Goal: Information Seeking & Learning: Learn about a topic

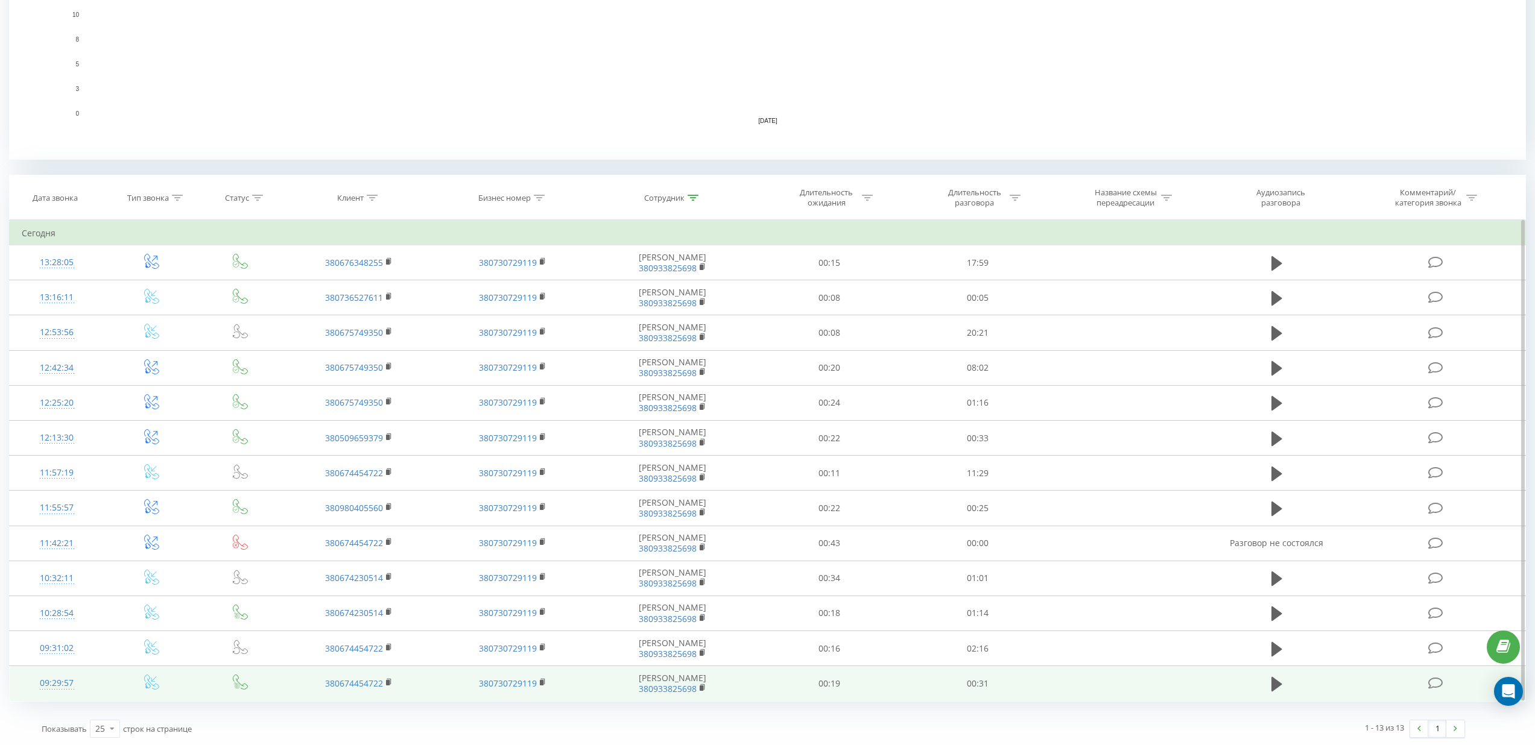
scroll to position [347, 0]
click at [1279, 686] on icon at bounding box center [1276, 682] width 11 height 17
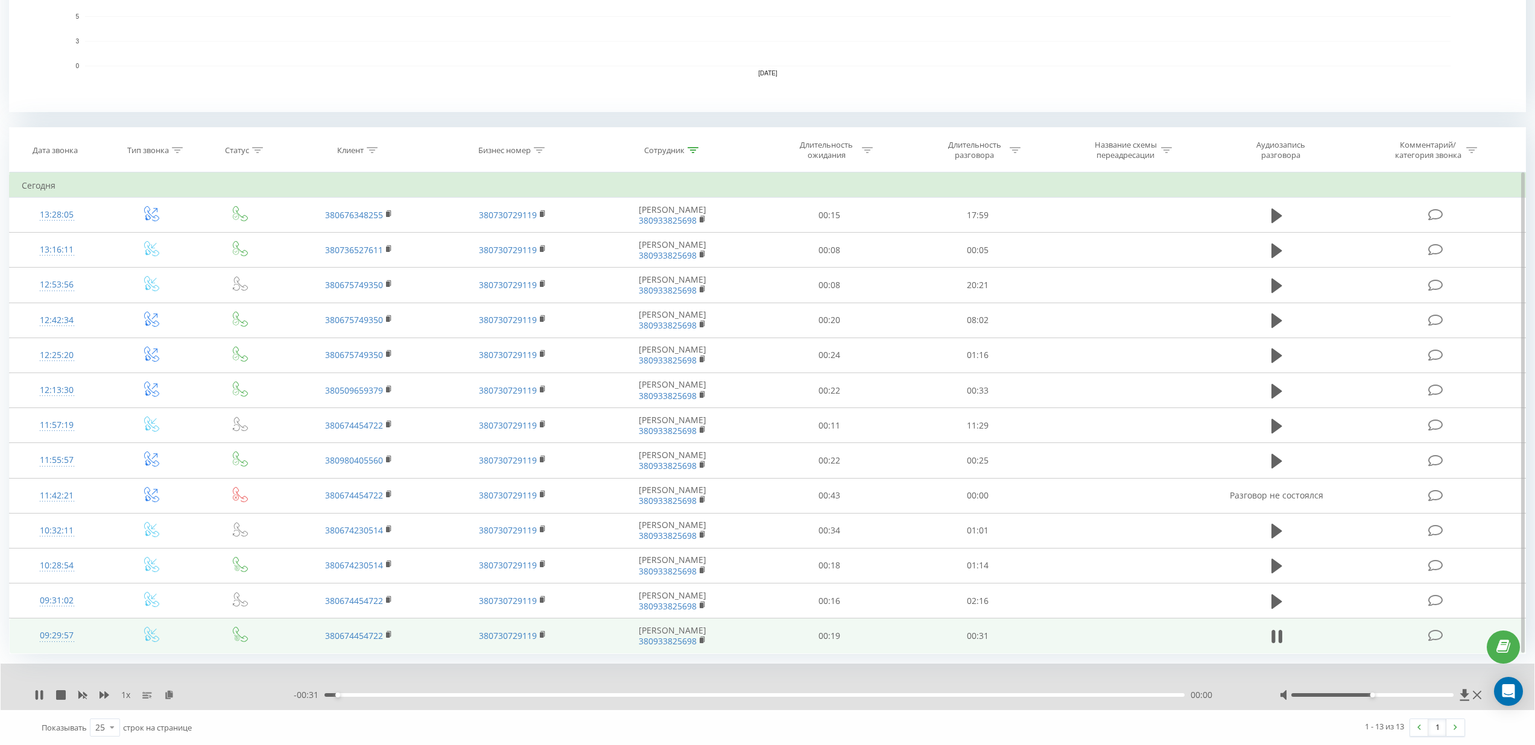
scroll to position [394, 0]
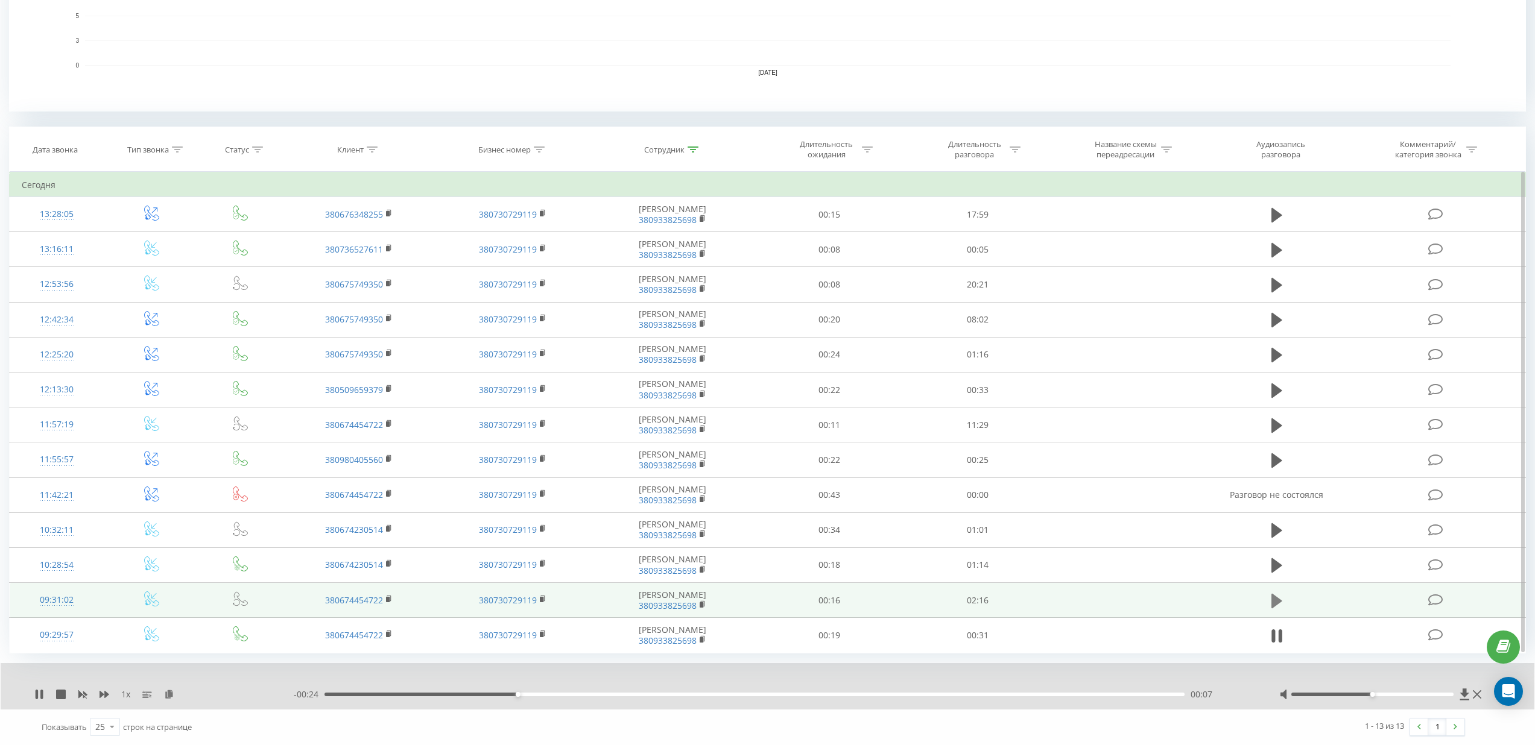
click at [1283, 602] on button at bounding box center [1276, 601] width 18 height 18
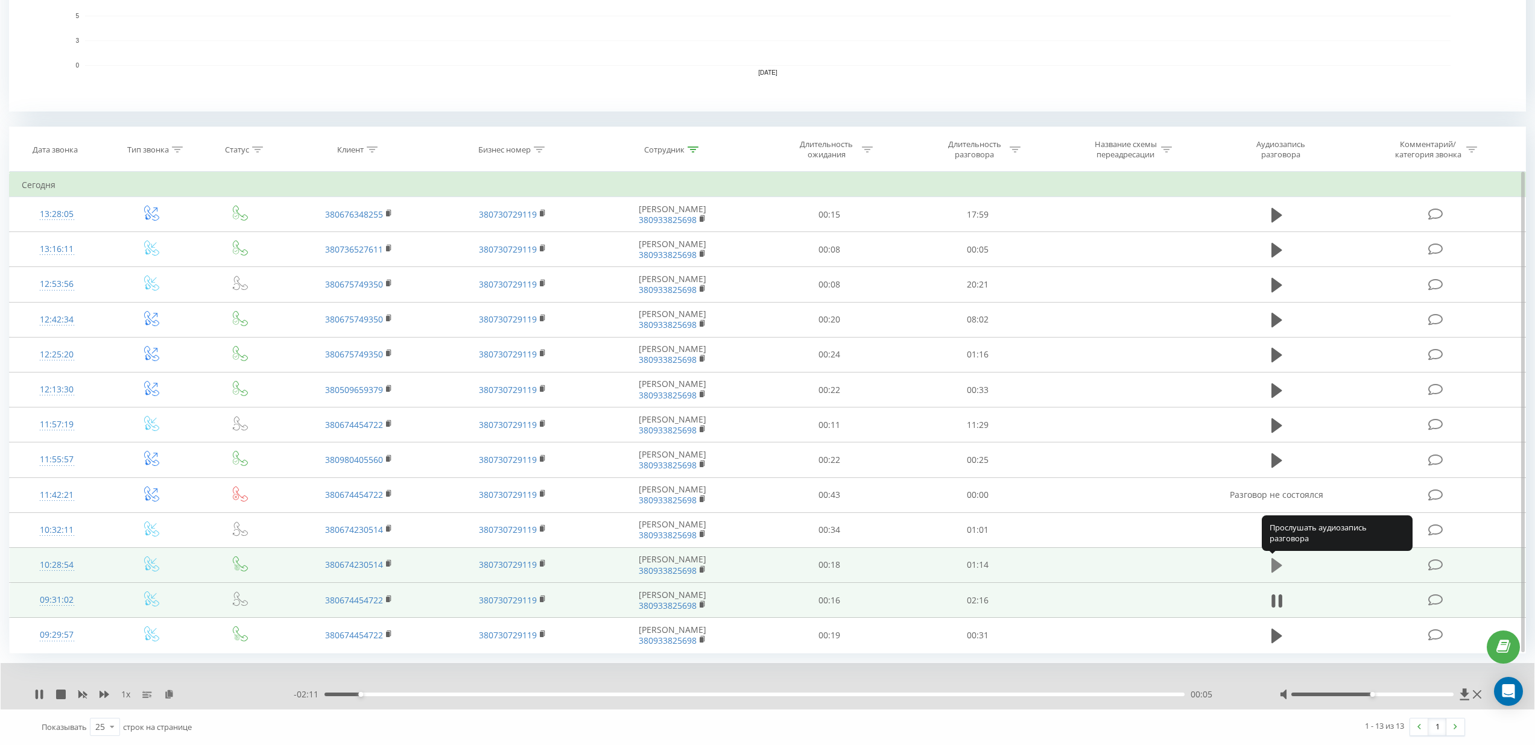
click at [1275, 568] on icon at bounding box center [1276, 565] width 11 height 14
click at [542, 565] on rect at bounding box center [542, 563] width 4 height 5
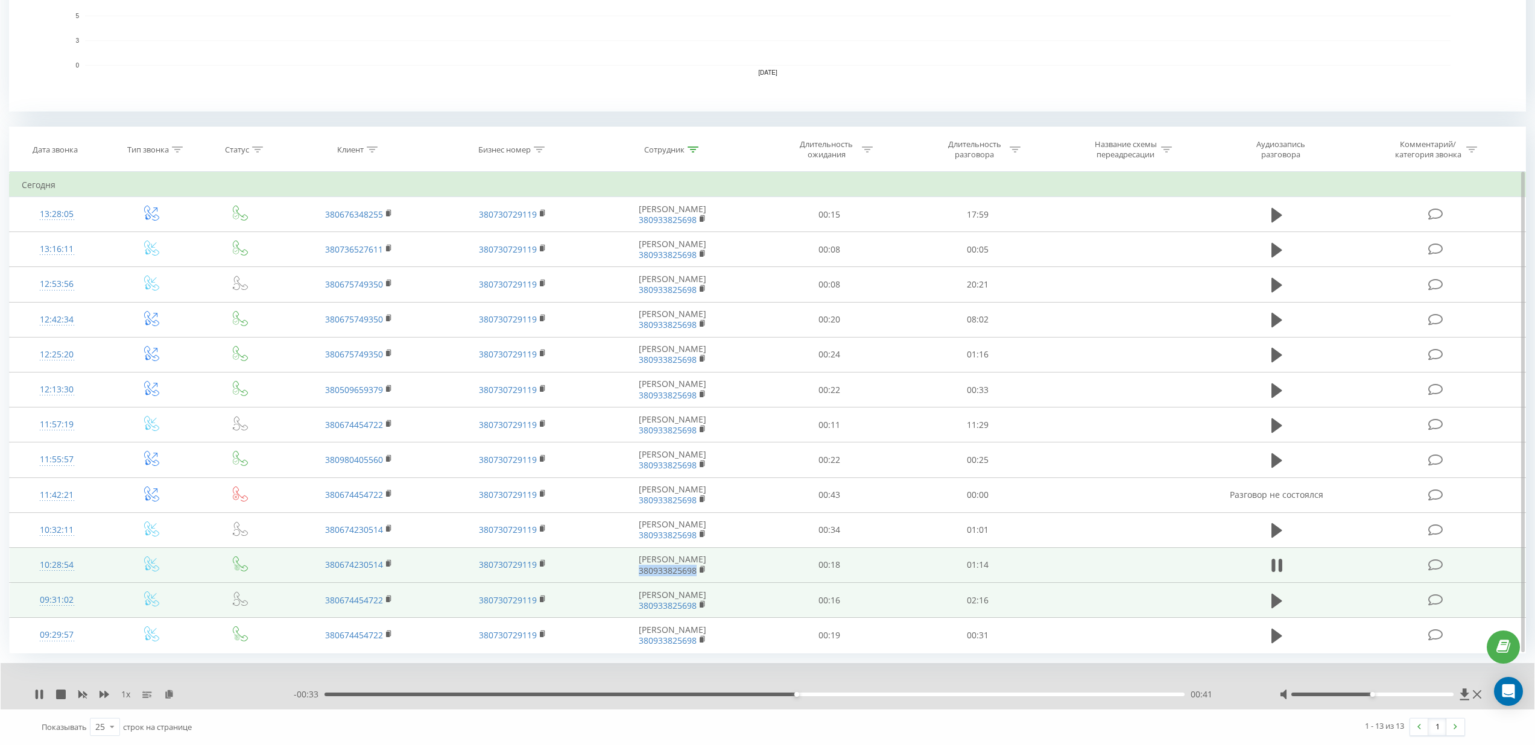
copy link "380933825698"
click at [390, 563] on icon at bounding box center [389, 564] width 7 height 8
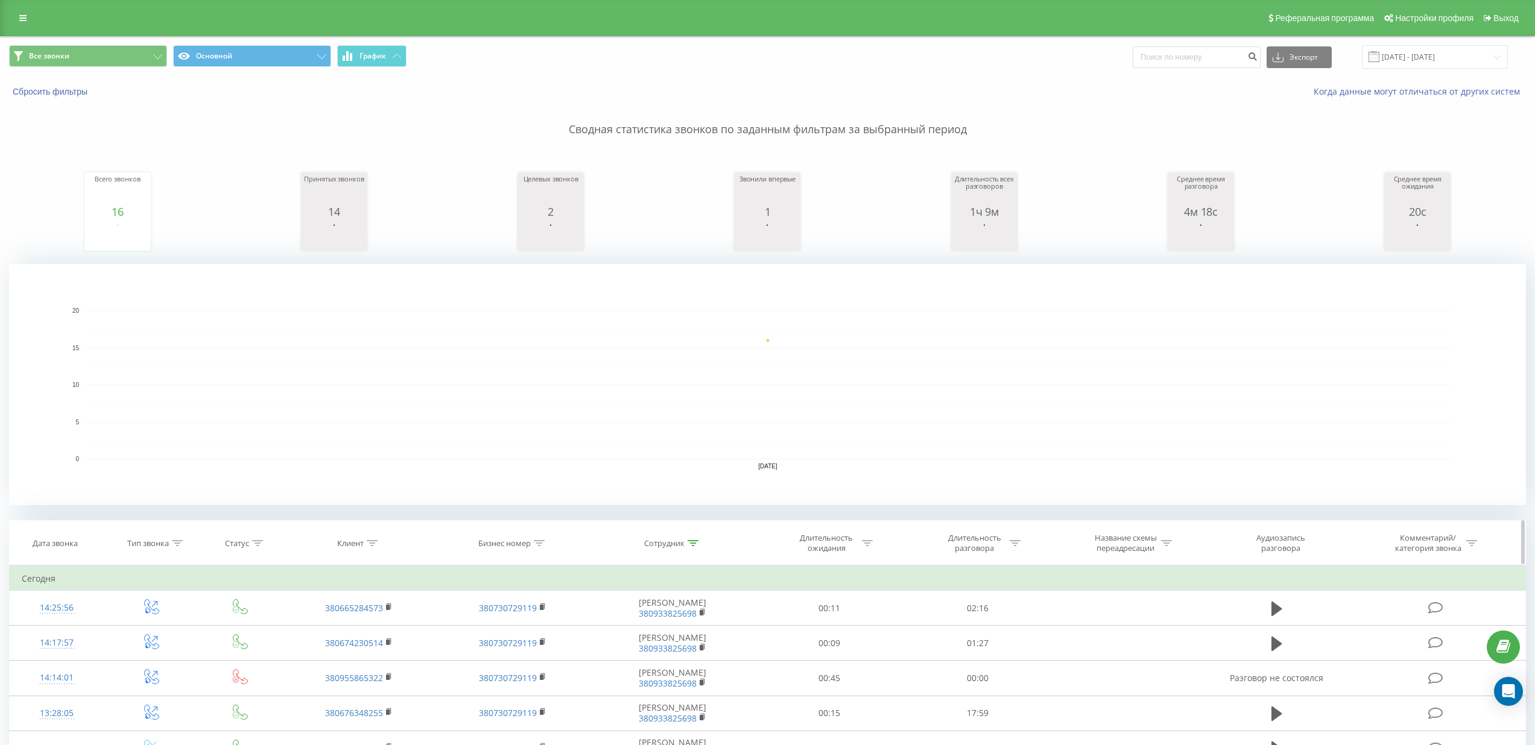
click at [693, 546] on div at bounding box center [692, 543] width 11 height 10
click at [674, 625] on input "бабай" at bounding box center [672, 629] width 106 height 21
type input "б"
type input "Чемоданчик"
click at [706, 650] on span "OK" at bounding box center [698, 653] width 34 height 19
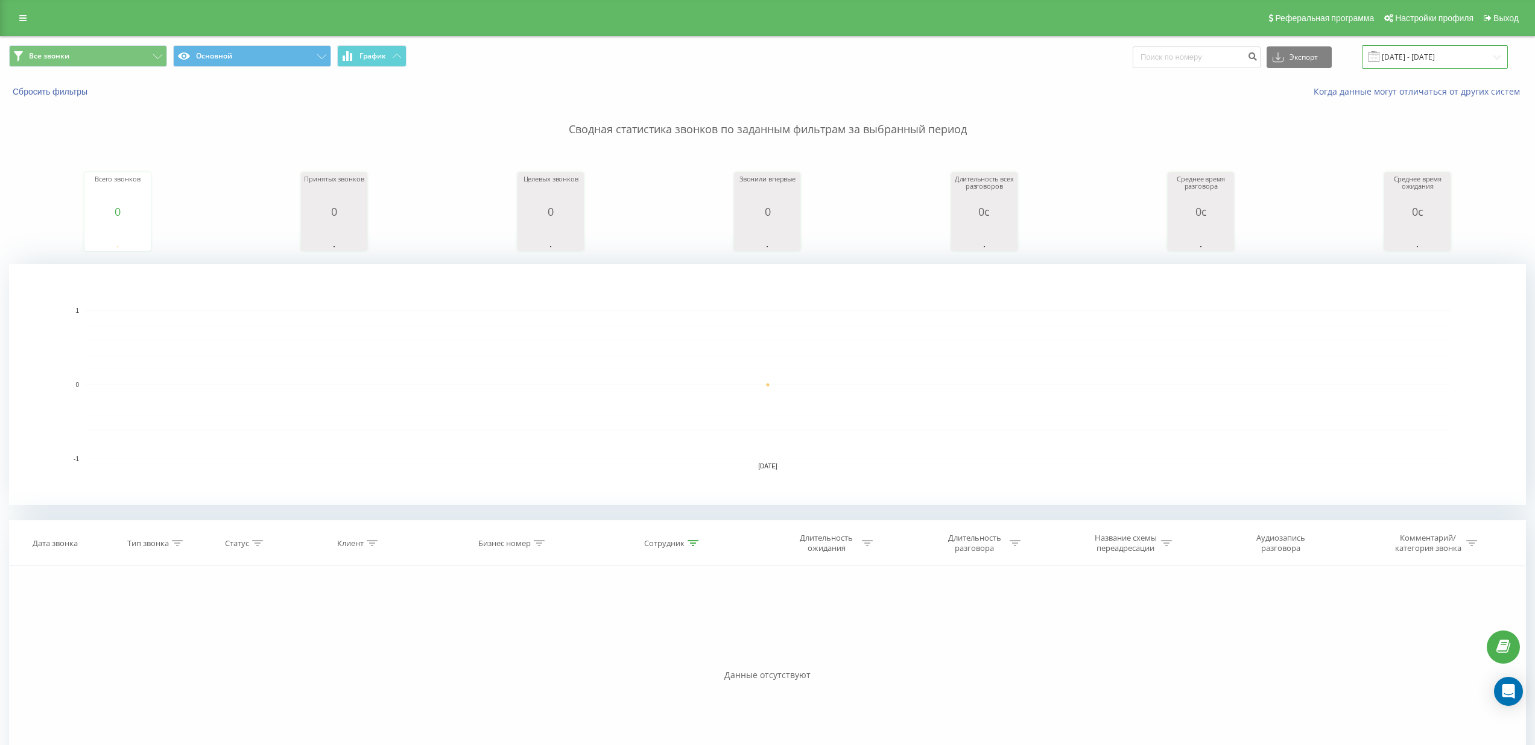
click at [1425, 56] on input "[DATE] - [DATE]" at bounding box center [1435, 57] width 146 height 24
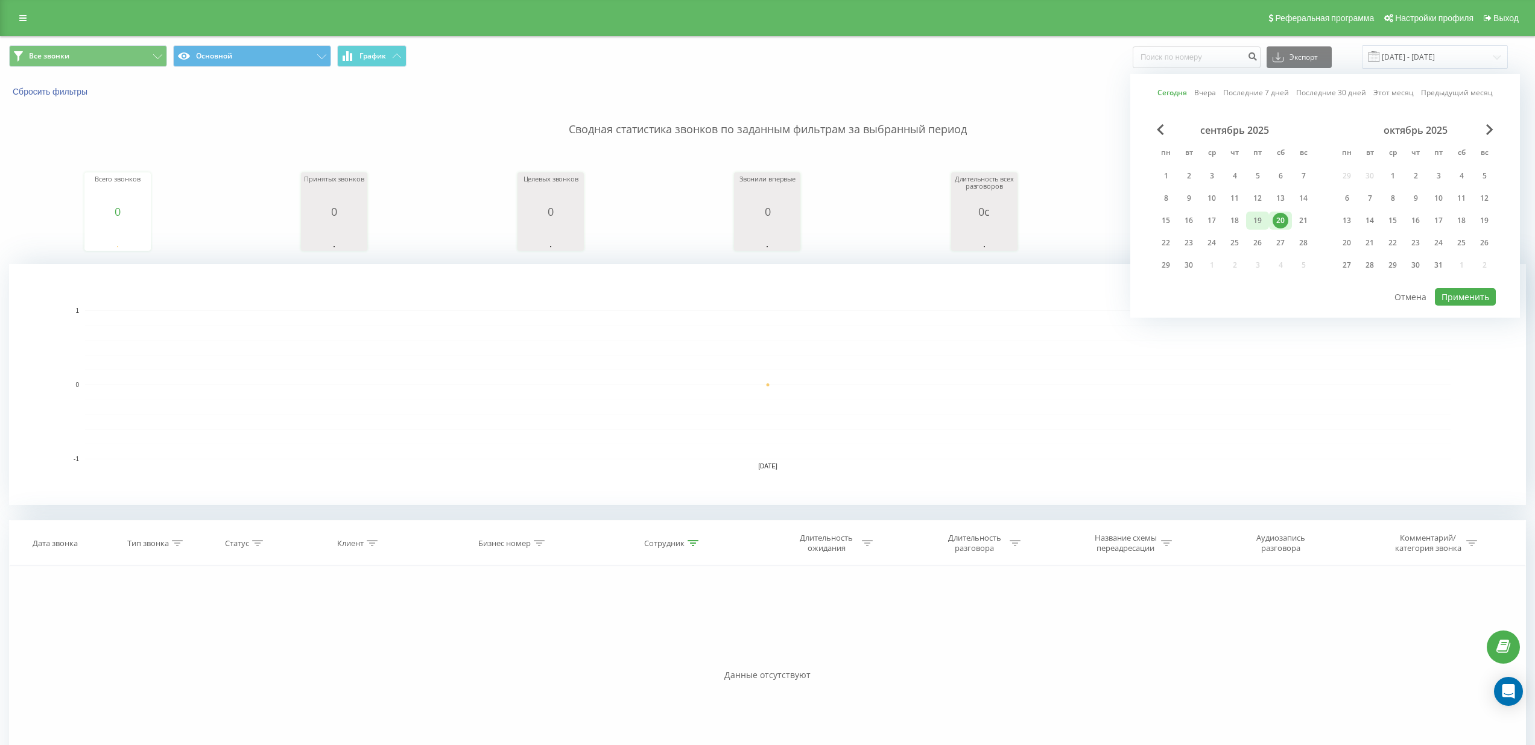
click at [1253, 221] on div "19" at bounding box center [1257, 221] width 16 height 16
click at [1472, 302] on button "Применить" at bounding box center [1465, 296] width 61 height 17
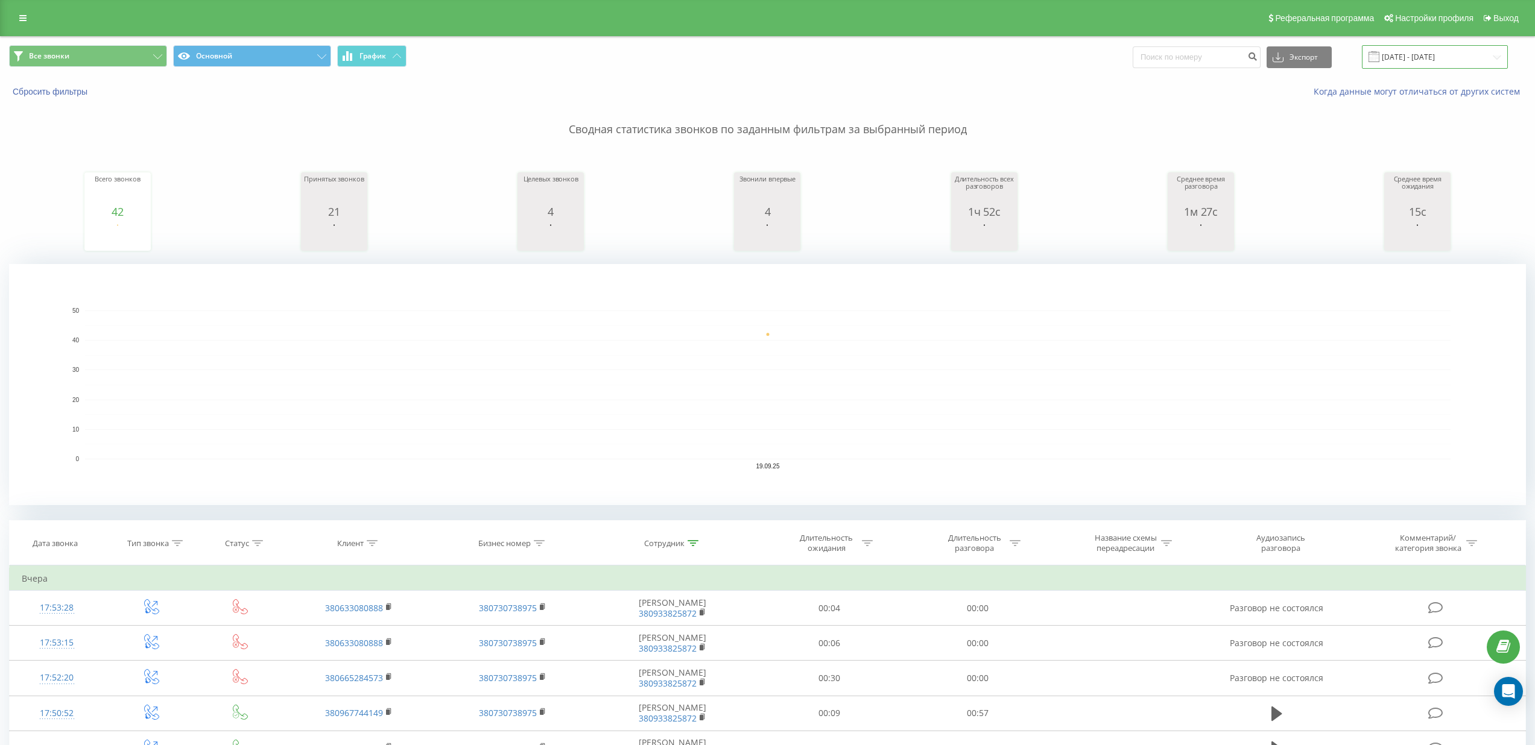
click at [1463, 53] on input "[DATE] - [DATE]" at bounding box center [1435, 57] width 146 height 24
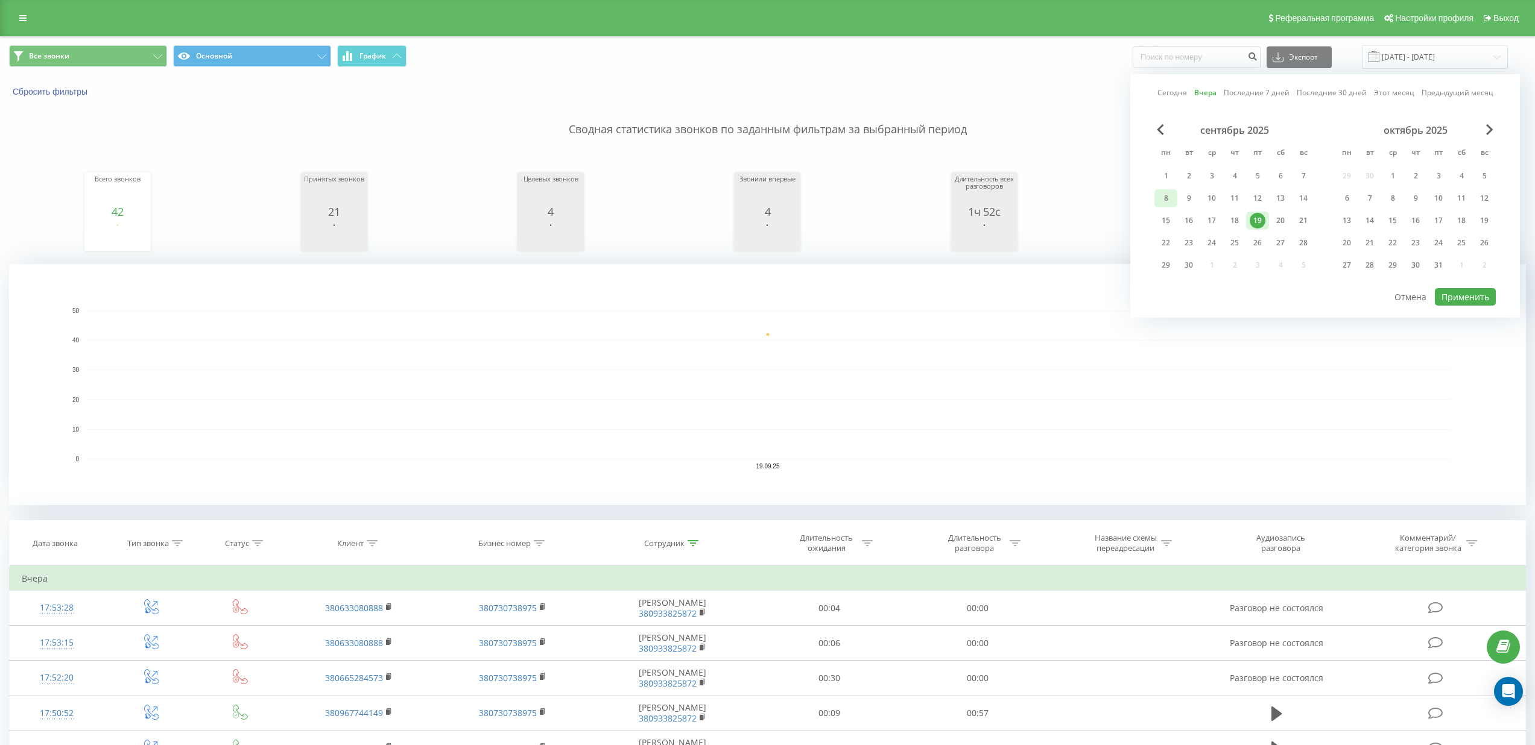
click at [1168, 197] on div "8" at bounding box center [1166, 199] width 16 height 16
click at [1256, 220] on div "19" at bounding box center [1257, 221] width 16 height 16
click at [1474, 292] on button "Применить" at bounding box center [1465, 296] width 61 height 17
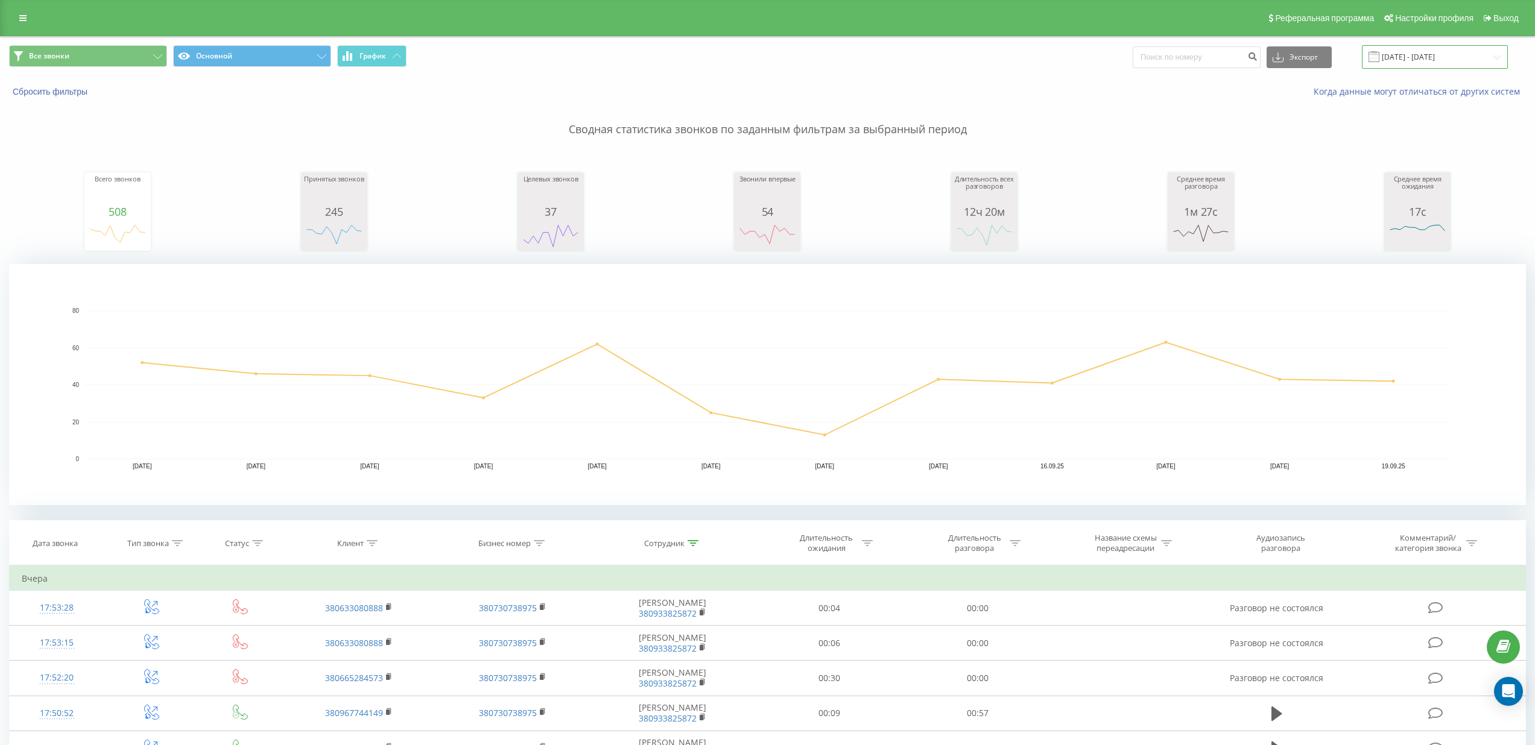
click at [1463, 56] on input "[DATE] - [DATE]" at bounding box center [1435, 57] width 146 height 24
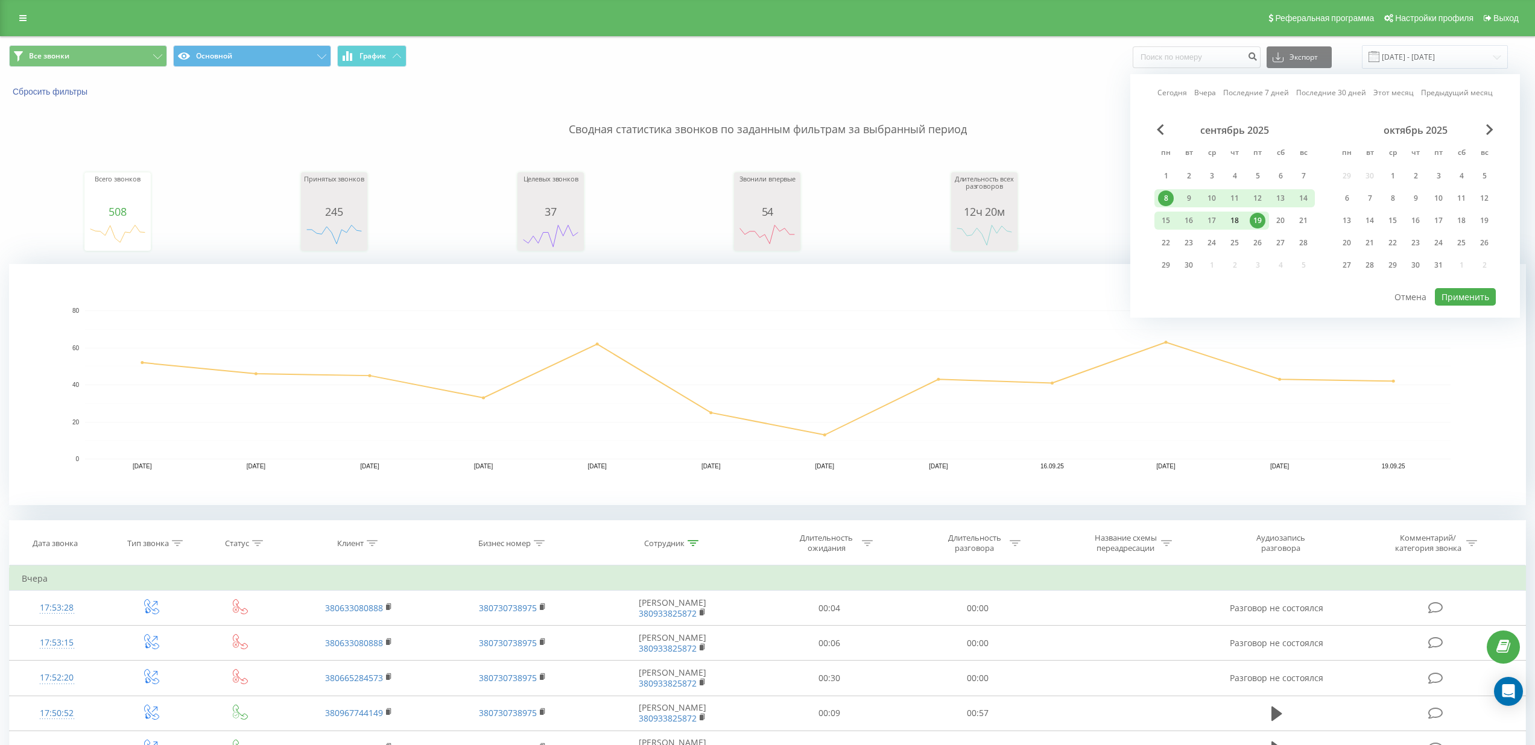
click at [1234, 224] on div "18" at bounding box center [1234, 221] width 16 height 16
click at [1457, 301] on button "Применить" at bounding box center [1465, 296] width 61 height 17
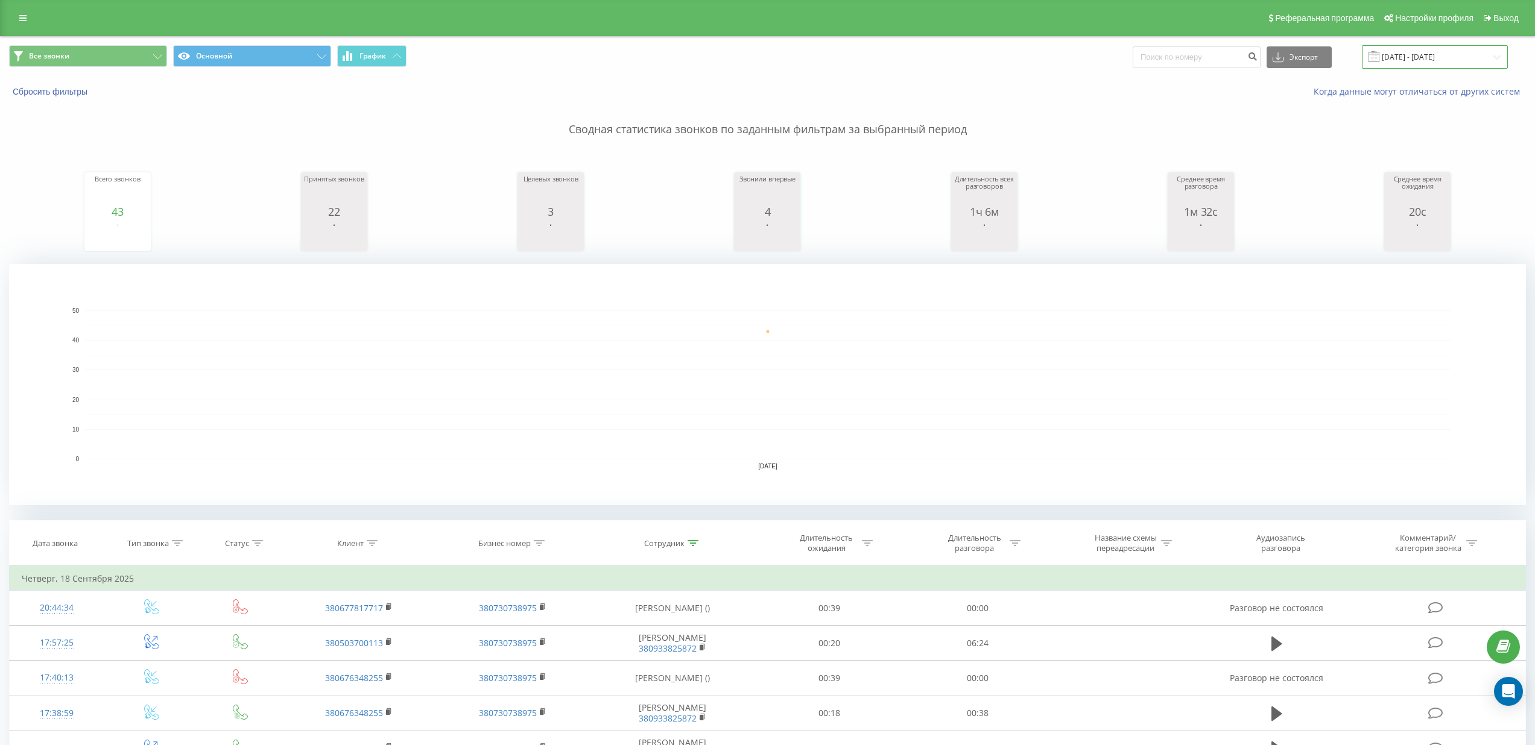
click at [1431, 54] on input "[DATE] - [DATE]" at bounding box center [1435, 57] width 146 height 24
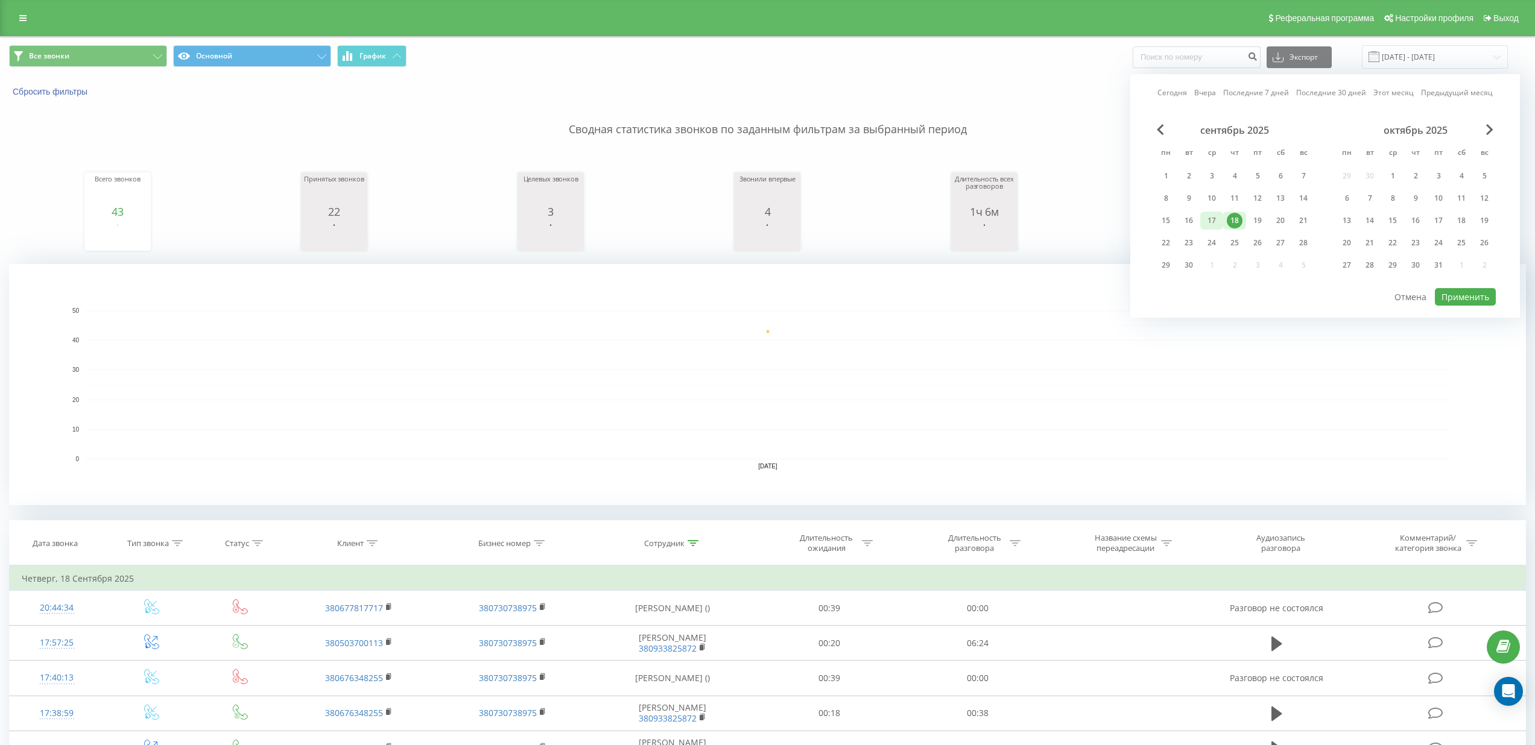
click at [1211, 224] on div "17" at bounding box center [1212, 221] width 16 height 16
click at [1445, 295] on button "Применить" at bounding box center [1465, 296] width 61 height 17
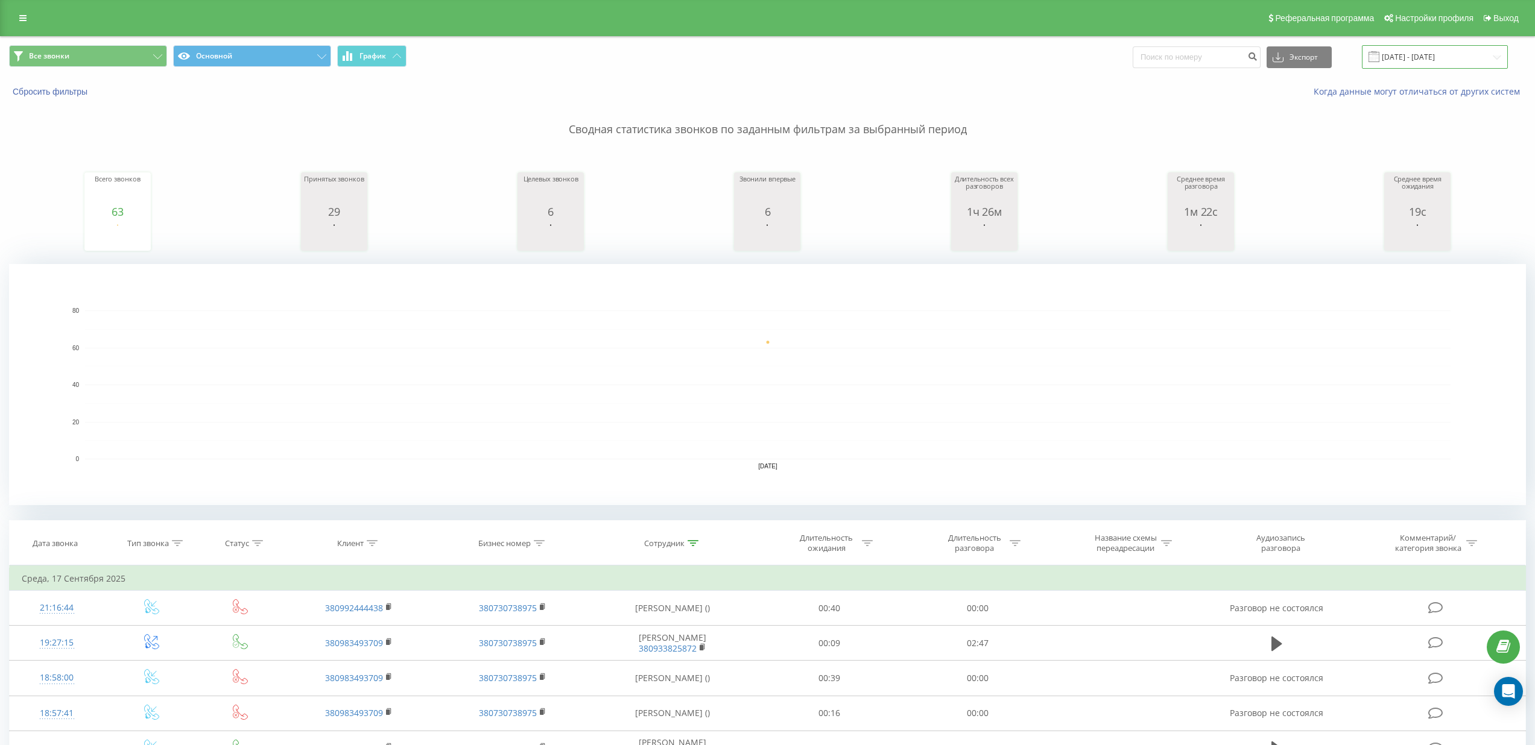
click at [1456, 51] on input "[DATE] - [DATE]" at bounding box center [1435, 57] width 146 height 24
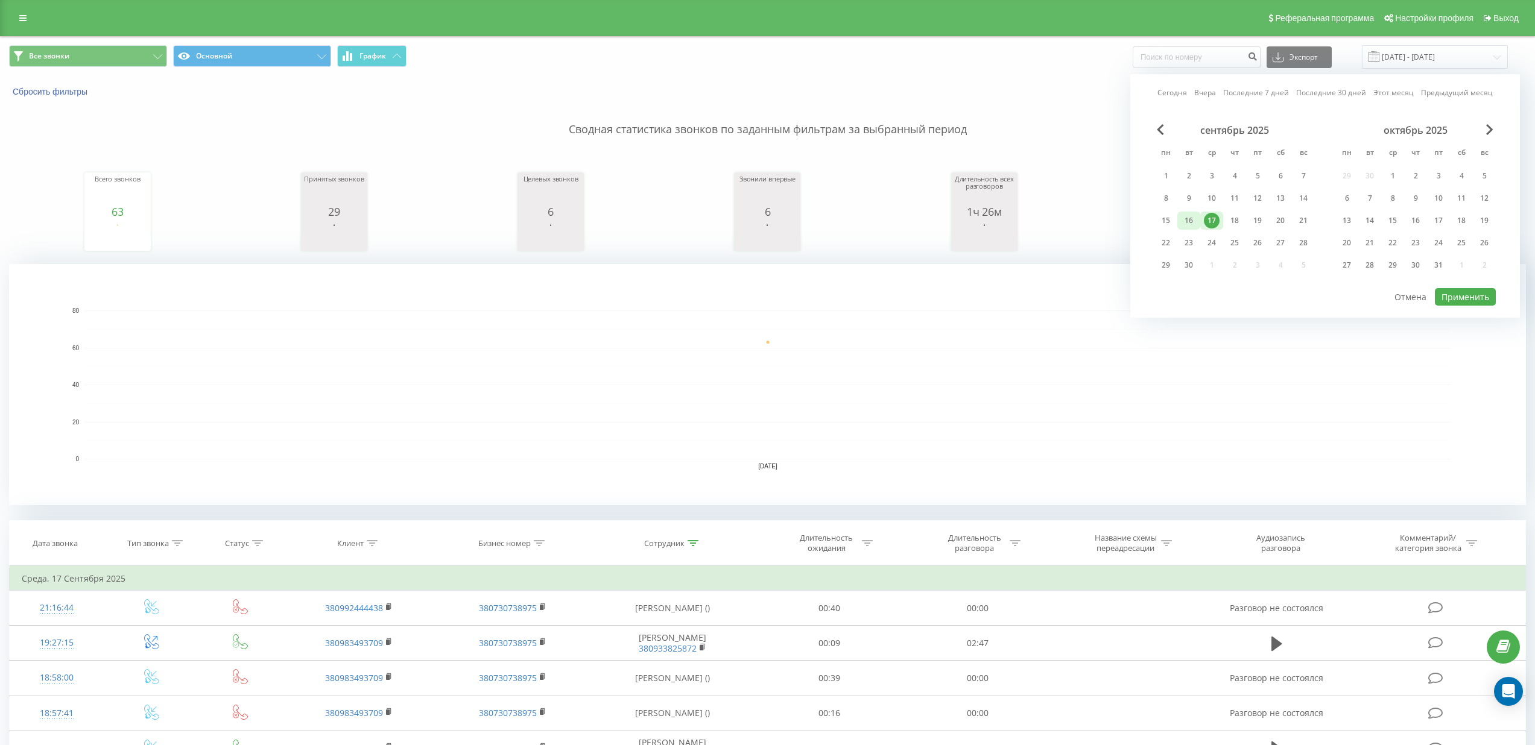
drag, startPoint x: 1188, startPoint y: 219, endPoint x: 1260, endPoint y: 232, distance: 72.8
click at [1188, 219] on div "16" at bounding box center [1189, 221] width 16 height 16
click at [1468, 292] on button "Применить" at bounding box center [1465, 296] width 61 height 17
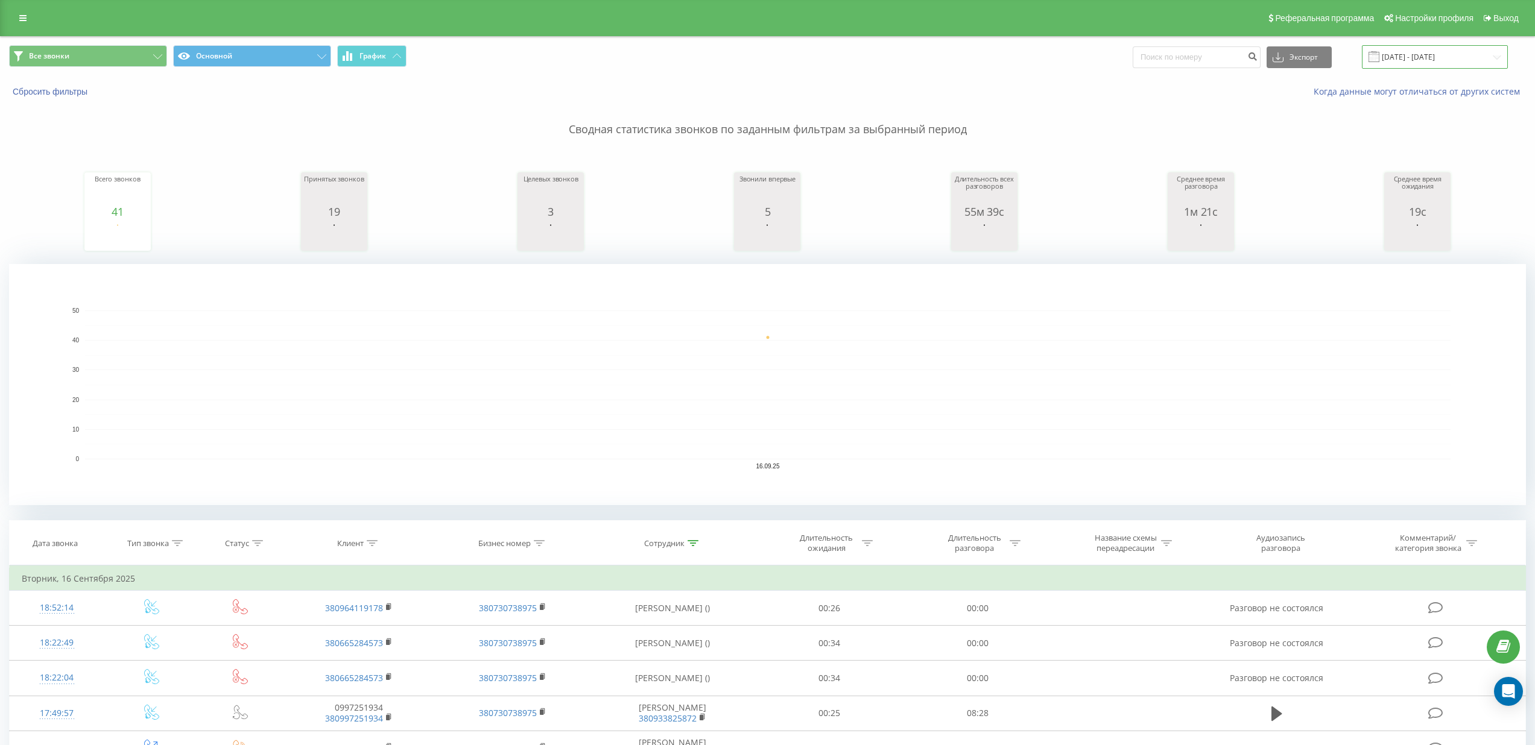
click at [1462, 58] on input "[DATE] - [DATE]" at bounding box center [1435, 57] width 146 height 24
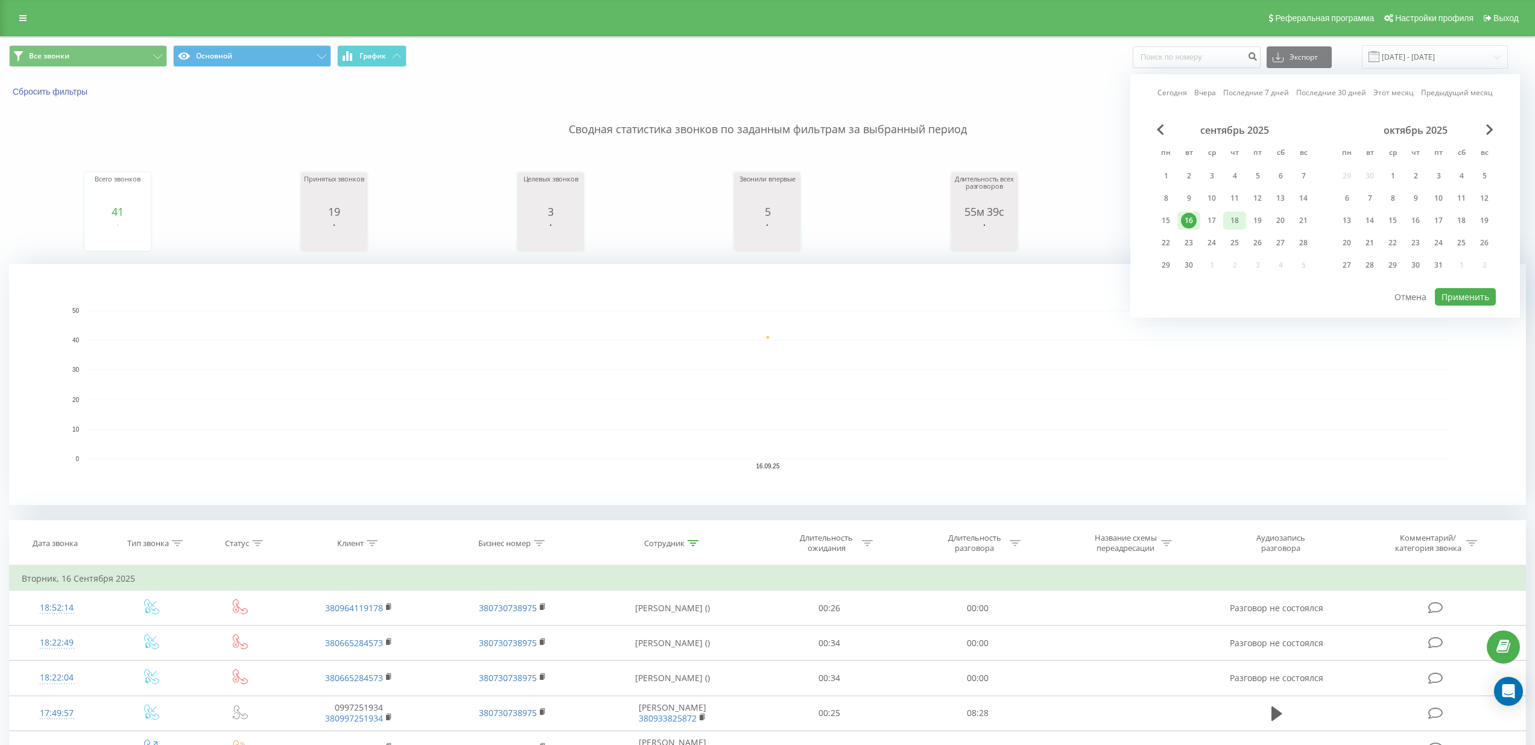
drag, startPoint x: 1165, startPoint y: 215, endPoint x: 1226, endPoint y: 224, distance: 61.6
click at [1168, 216] on div "15" at bounding box center [1166, 221] width 16 height 16
click at [1479, 292] on button "Применить" at bounding box center [1465, 296] width 61 height 17
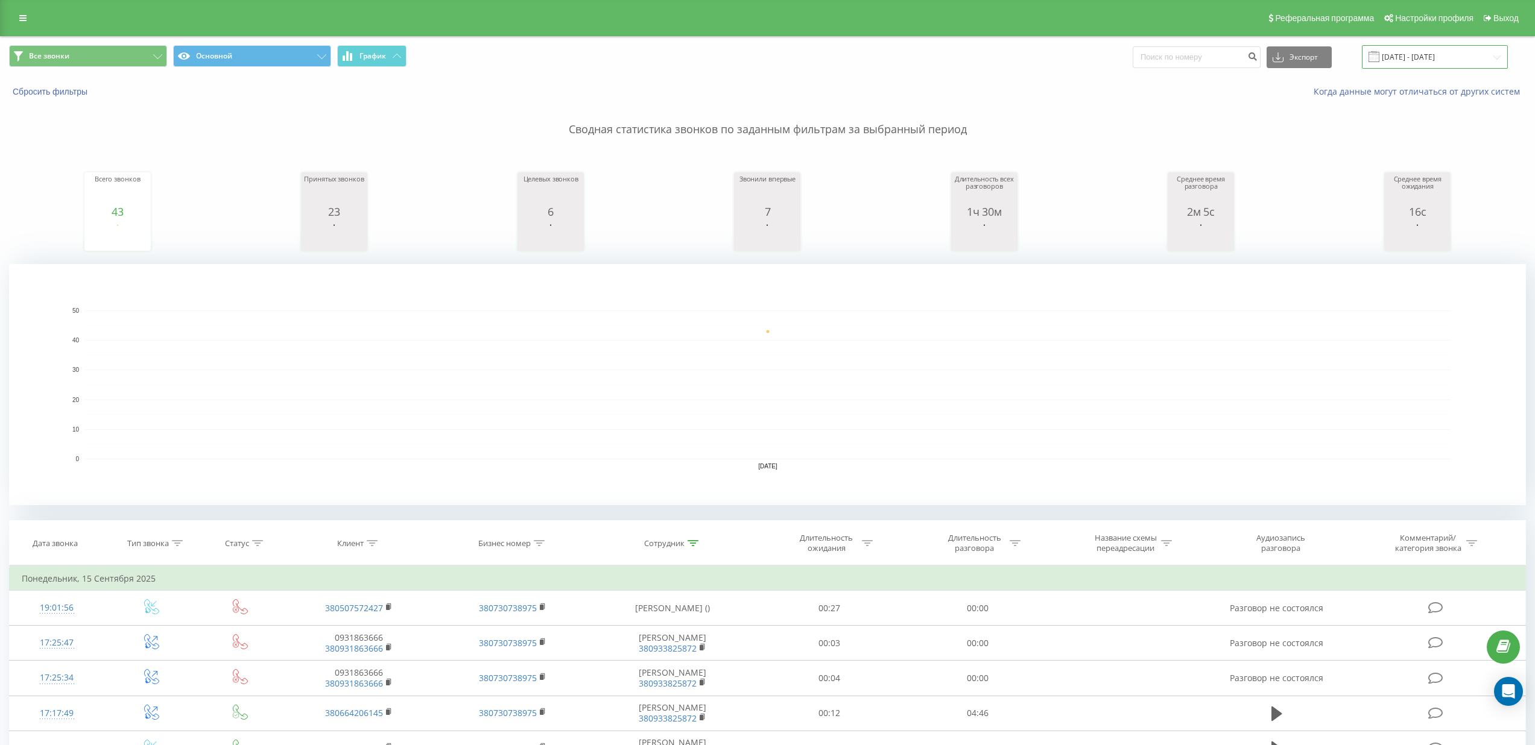
click at [1425, 60] on input "[DATE] - [DATE]" at bounding box center [1435, 57] width 146 height 24
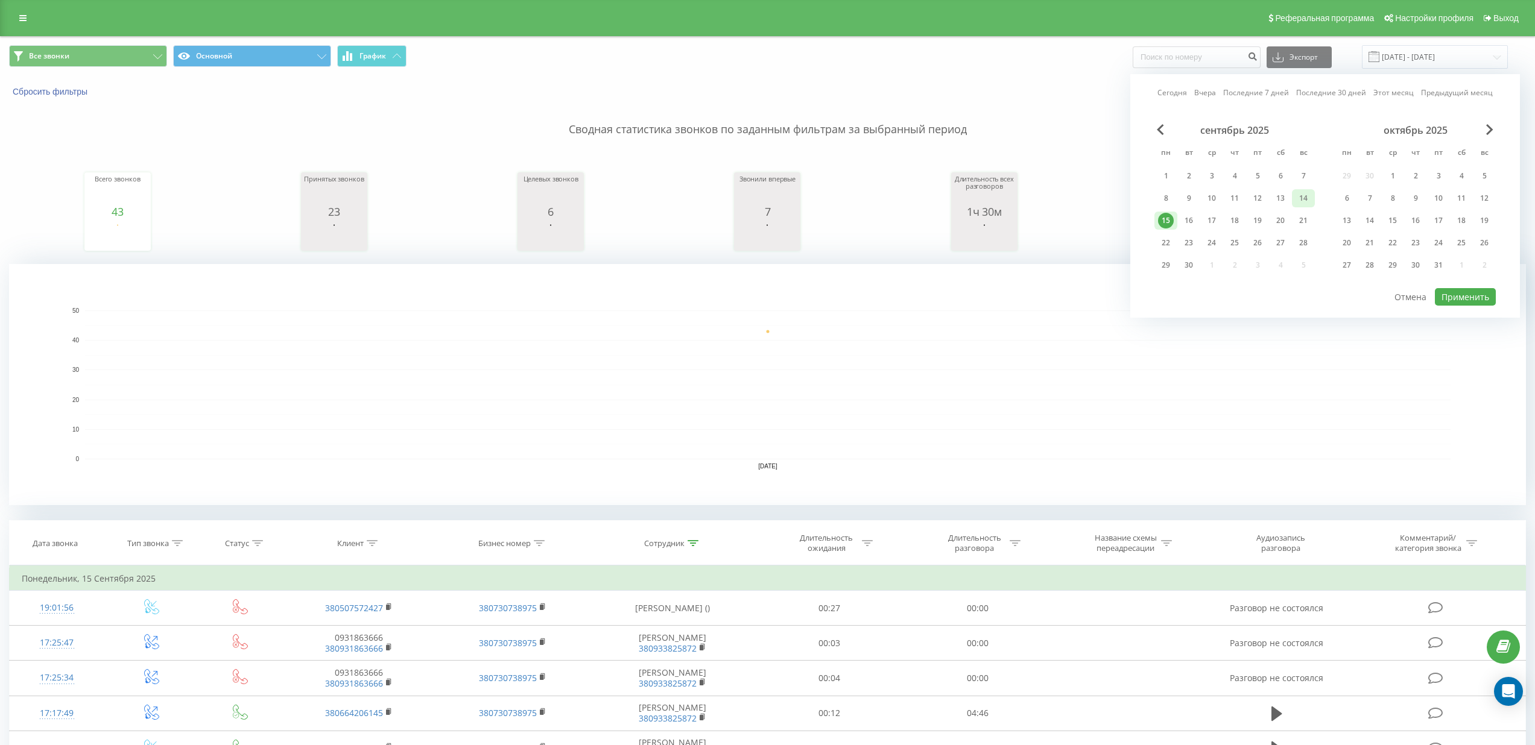
click at [1298, 200] on div "14" at bounding box center [1303, 199] width 16 height 16
click at [1470, 305] on button "Применить" at bounding box center [1465, 296] width 61 height 17
type input "[DATE] - [DATE]"
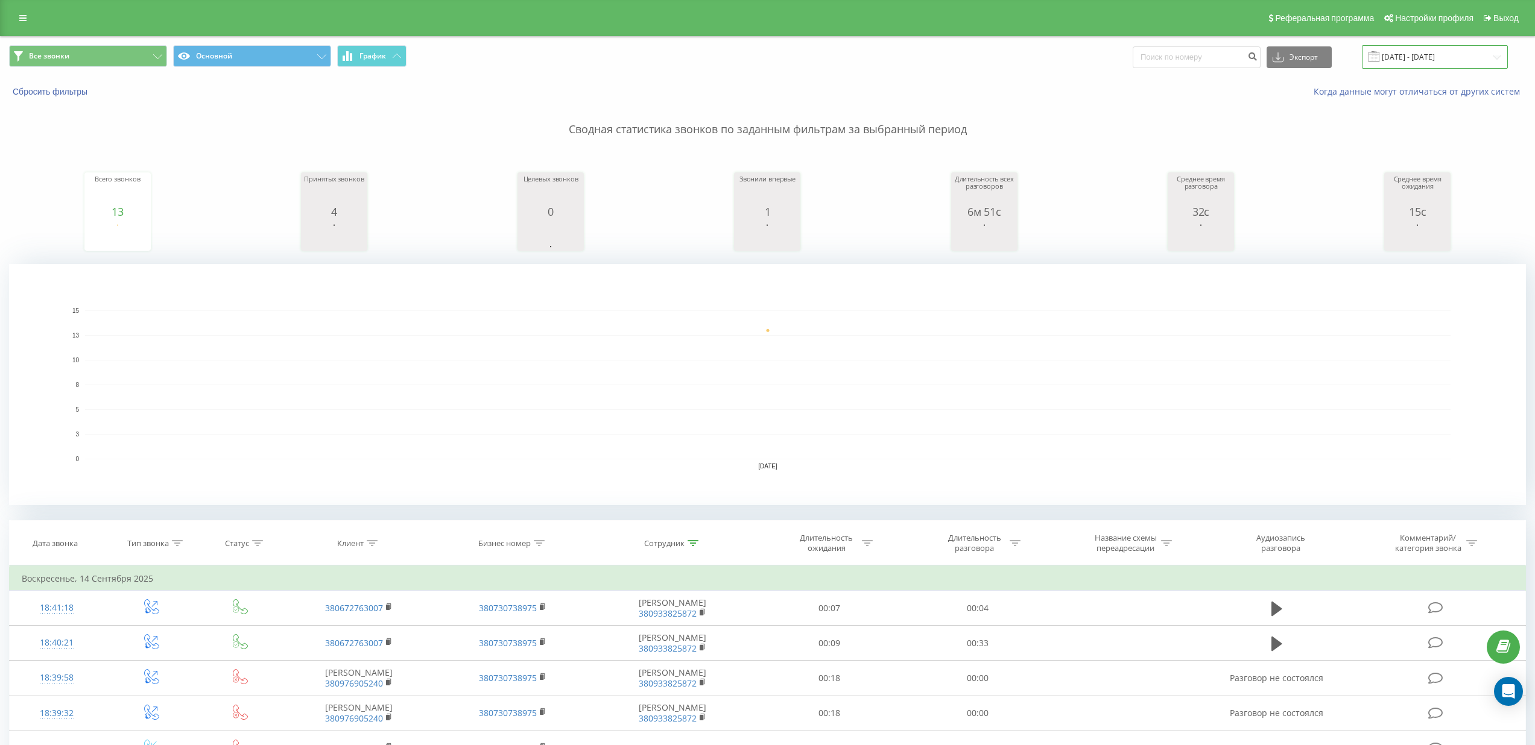
click at [1406, 57] on input "[DATE] - [DATE]" at bounding box center [1435, 57] width 146 height 24
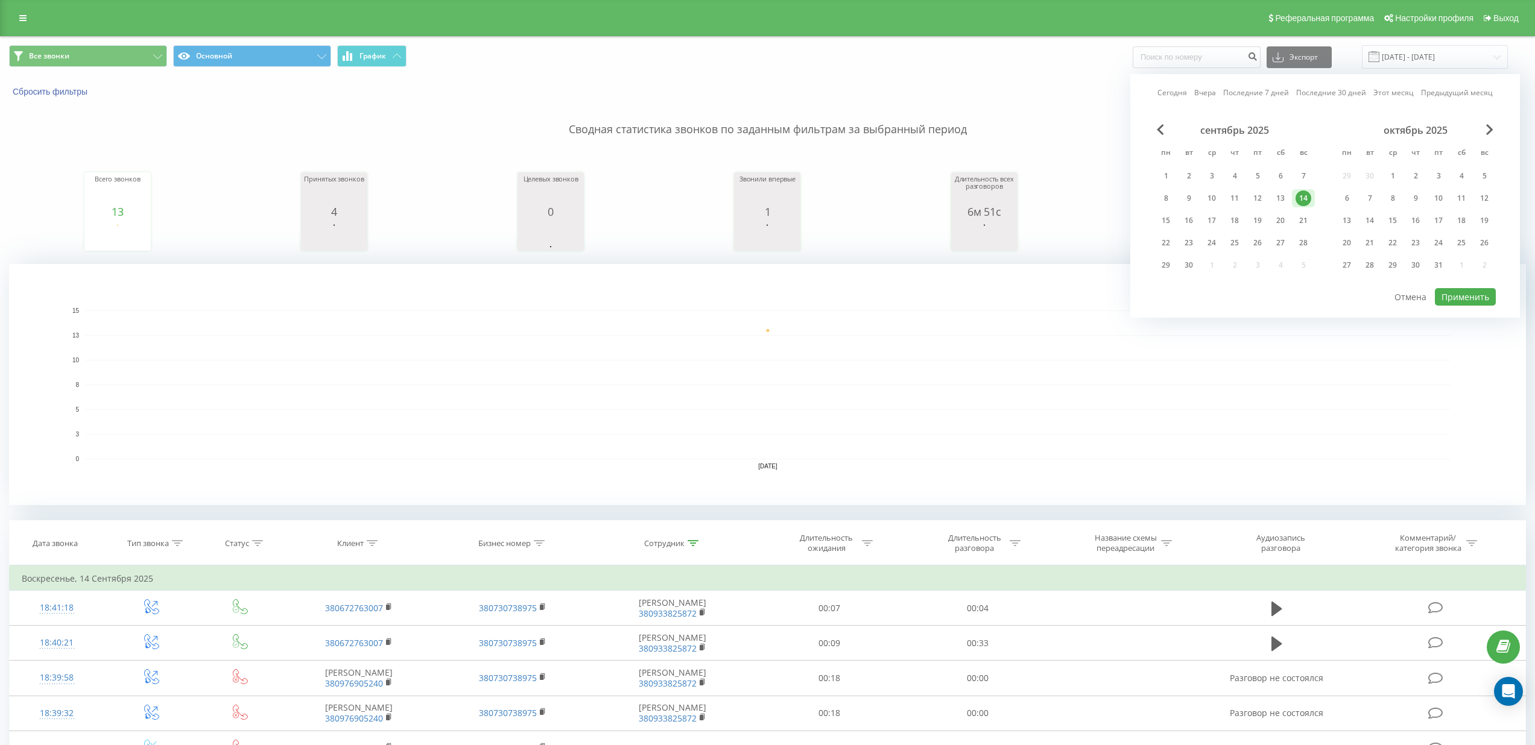
click at [998, 370] on rect "A chart." at bounding box center [767, 385] width 1365 height 149
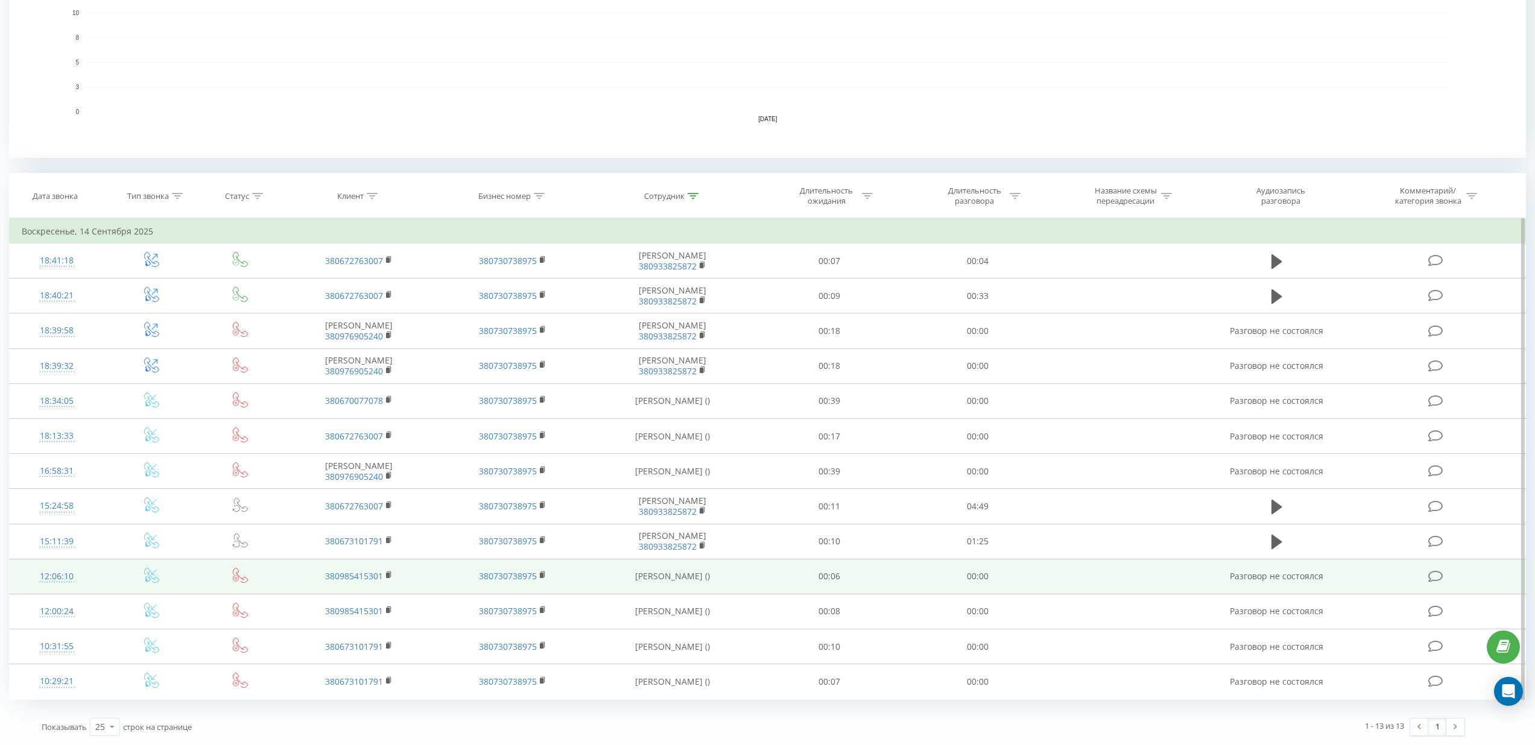
scroll to position [375, 0]
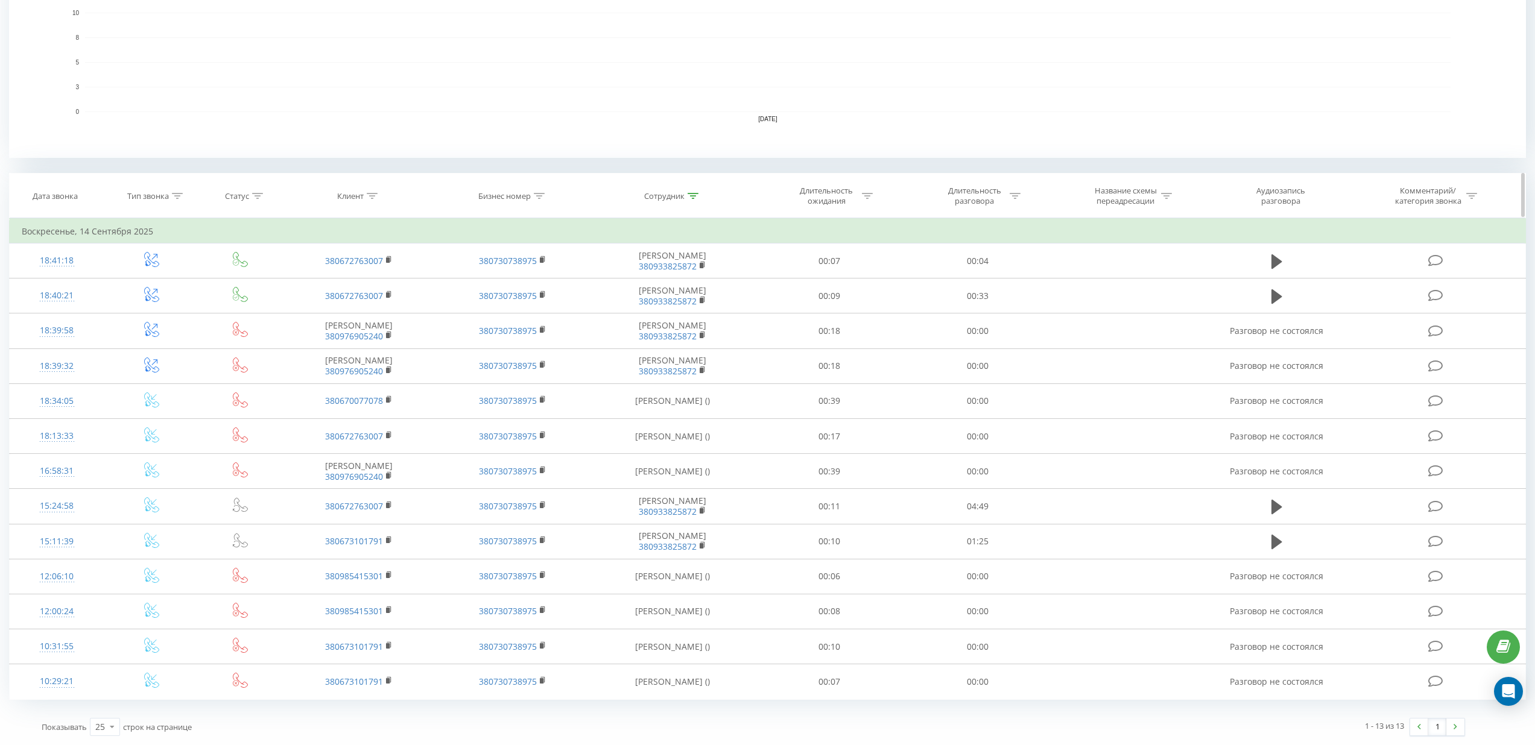
click at [692, 193] on icon at bounding box center [692, 196] width 11 height 6
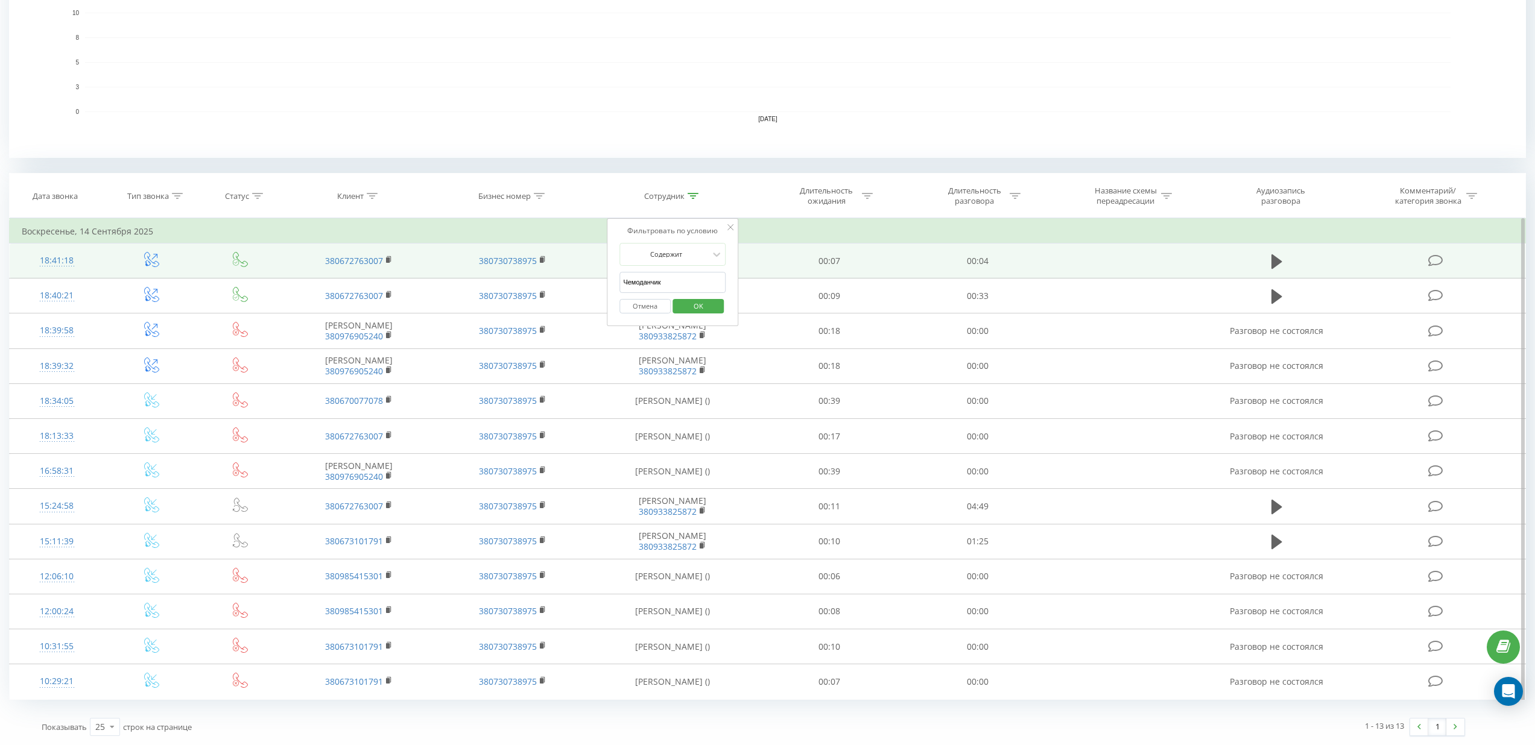
drag, startPoint x: 675, startPoint y: 258, endPoint x: 590, endPoint y: 247, distance: 85.7
click at [590, 247] on table "Фильтровать по условию Равно Введите значение Отмена OK Фильтровать по условию …" at bounding box center [767, 459] width 1517 height 482
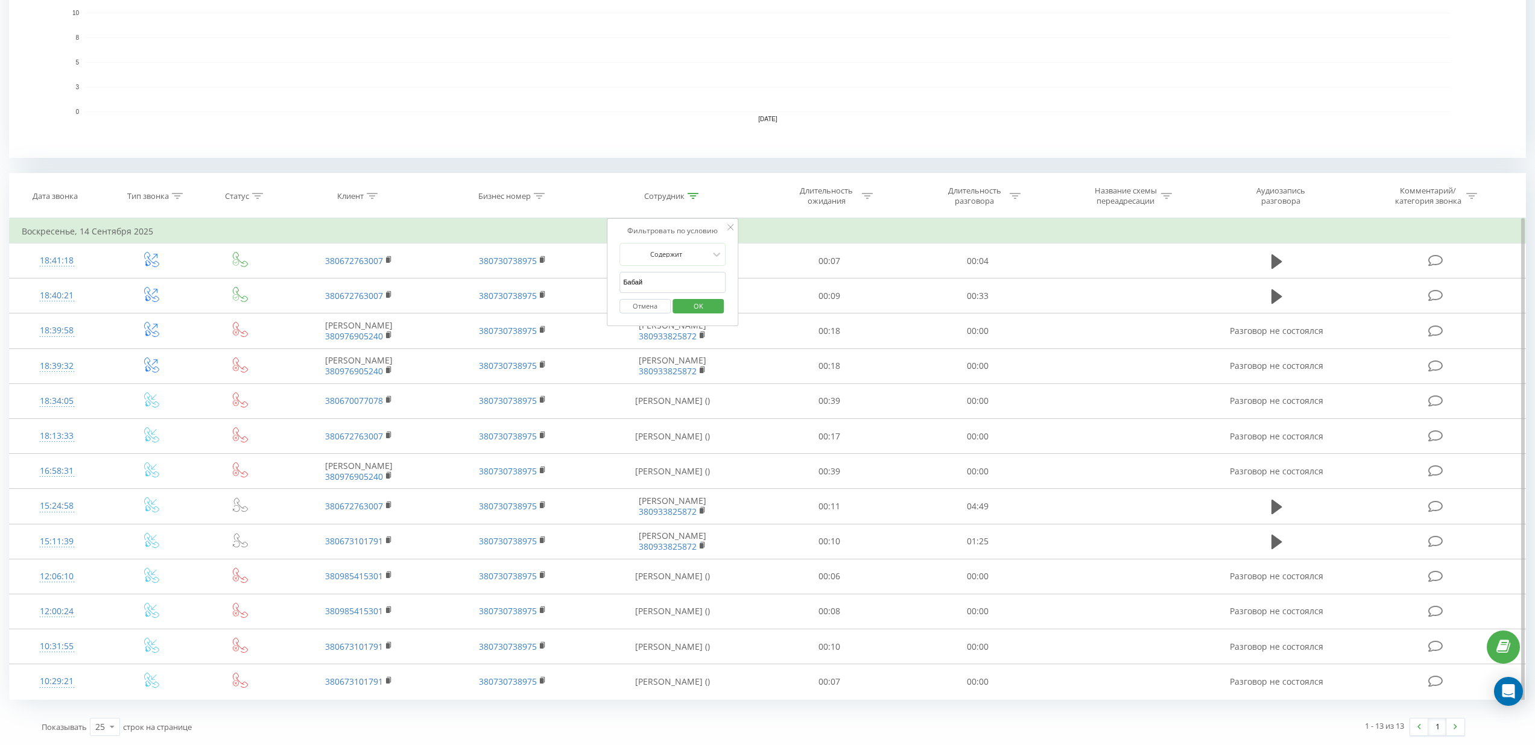
type input "бабай"
click at [688, 297] on span "OK" at bounding box center [698, 306] width 34 height 19
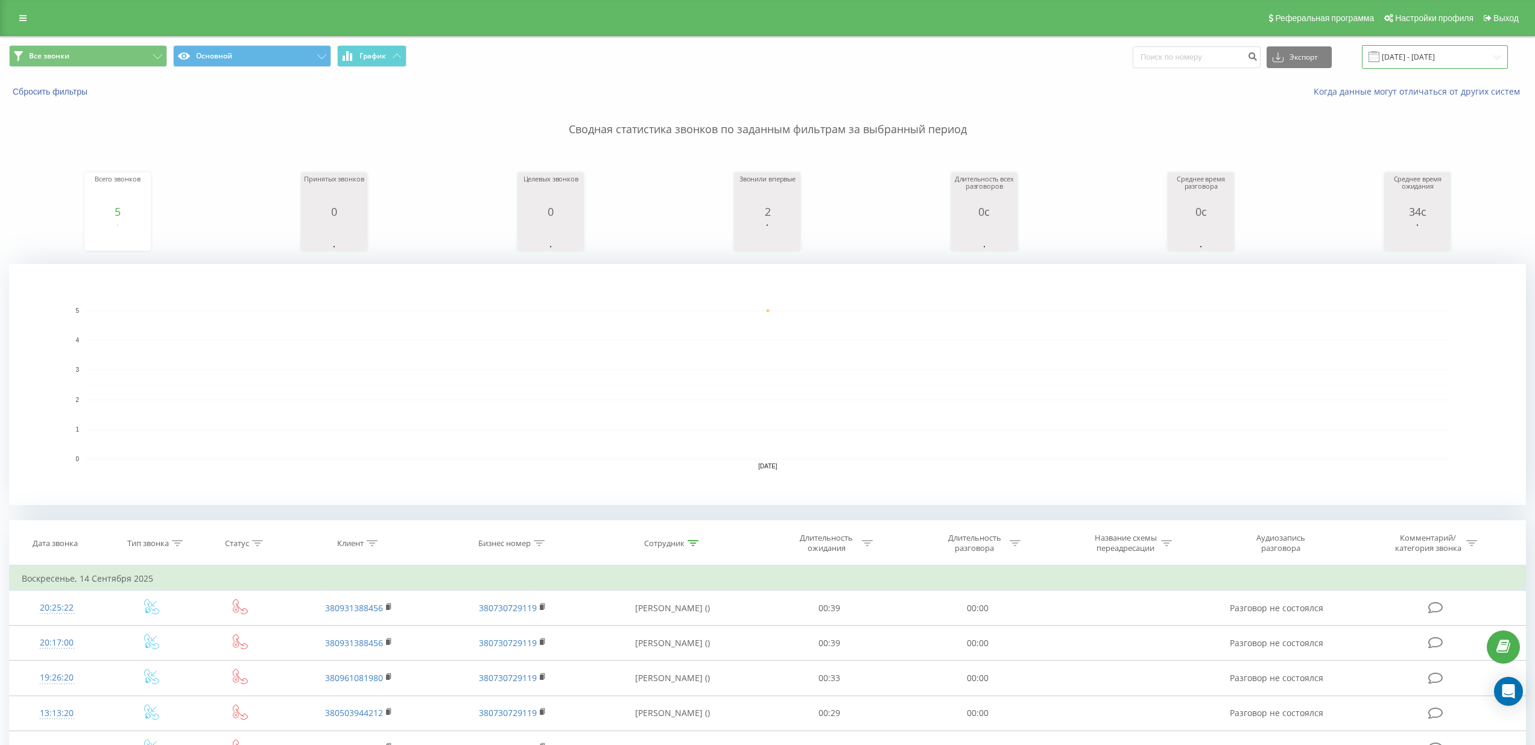
drag, startPoint x: 1476, startPoint y: 57, endPoint x: 1474, endPoint y: 68, distance: 10.3
click at [1476, 57] on input "[DATE] - [DATE]" at bounding box center [1435, 57] width 146 height 24
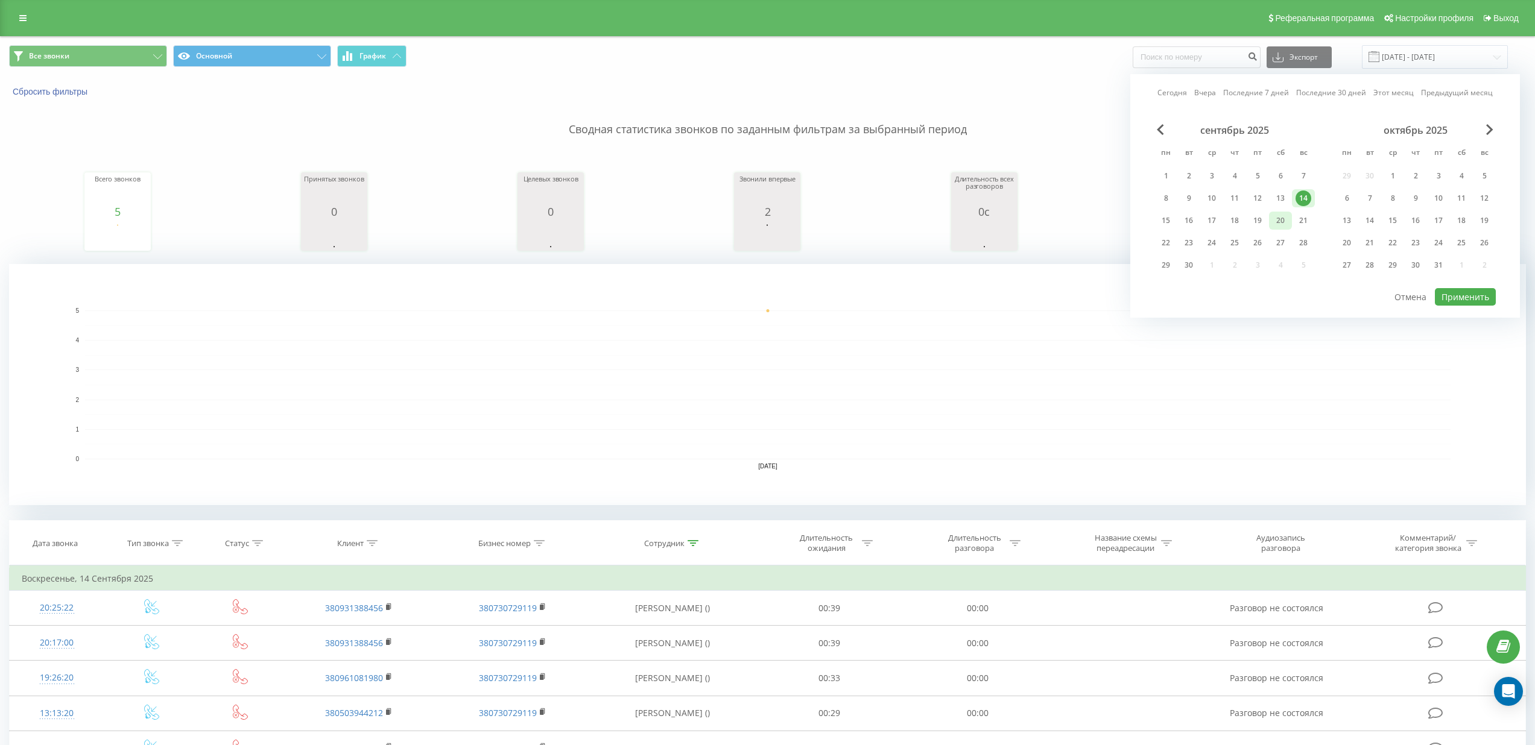
click at [1287, 223] on div "20" at bounding box center [1280, 221] width 16 height 16
click at [1471, 301] on button "Применить" at bounding box center [1465, 296] width 61 height 17
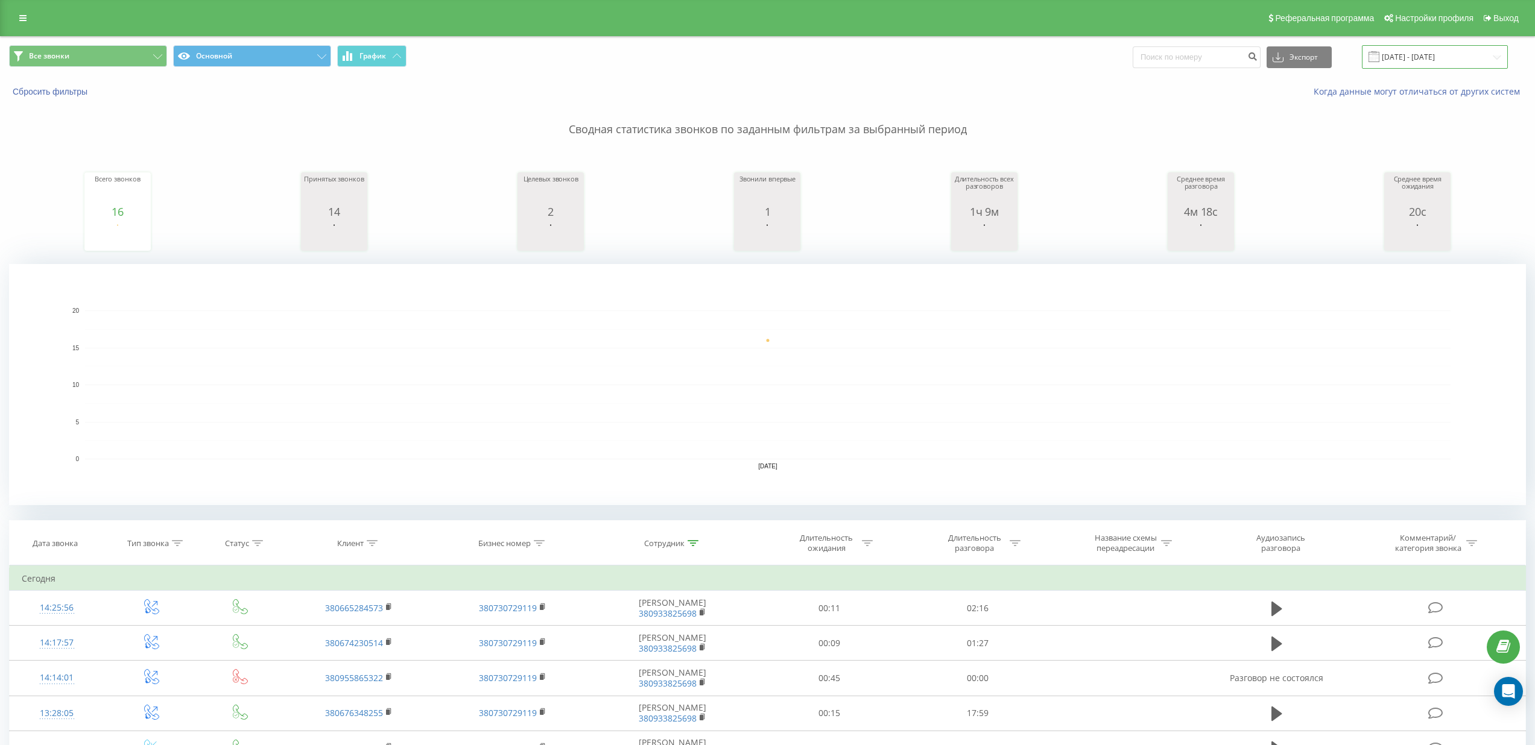
click at [1427, 52] on input "[DATE] - [DATE]" at bounding box center [1435, 57] width 146 height 24
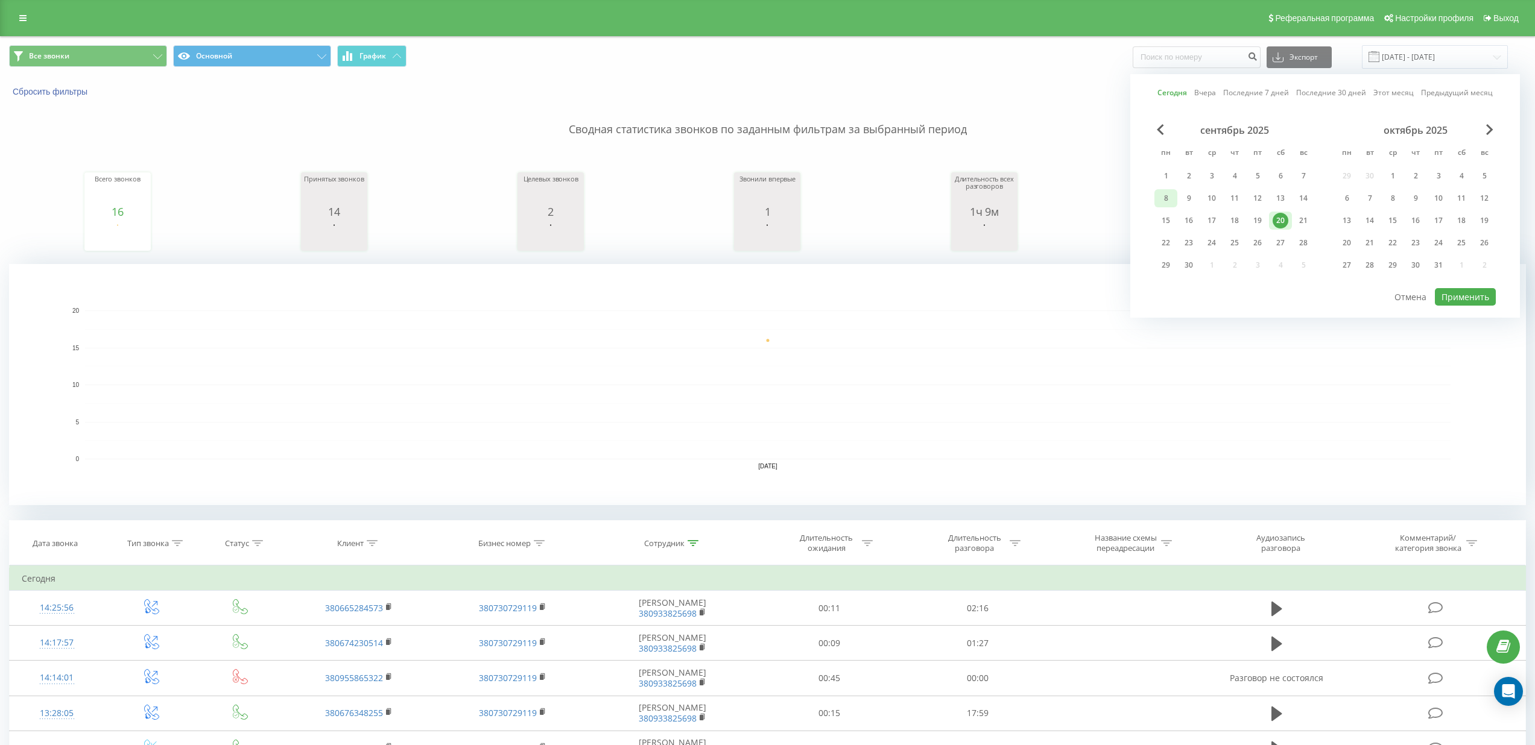
click at [1166, 197] on div "8" at bounding box center [1166, 199] width 16 height 16
click at [1286, 221] on div "20" at bounding box center [1280, 221] width 16 height 16
click at [1463, 297] on button "Применить" at bounding box center [1465, 296] width 61 height 17
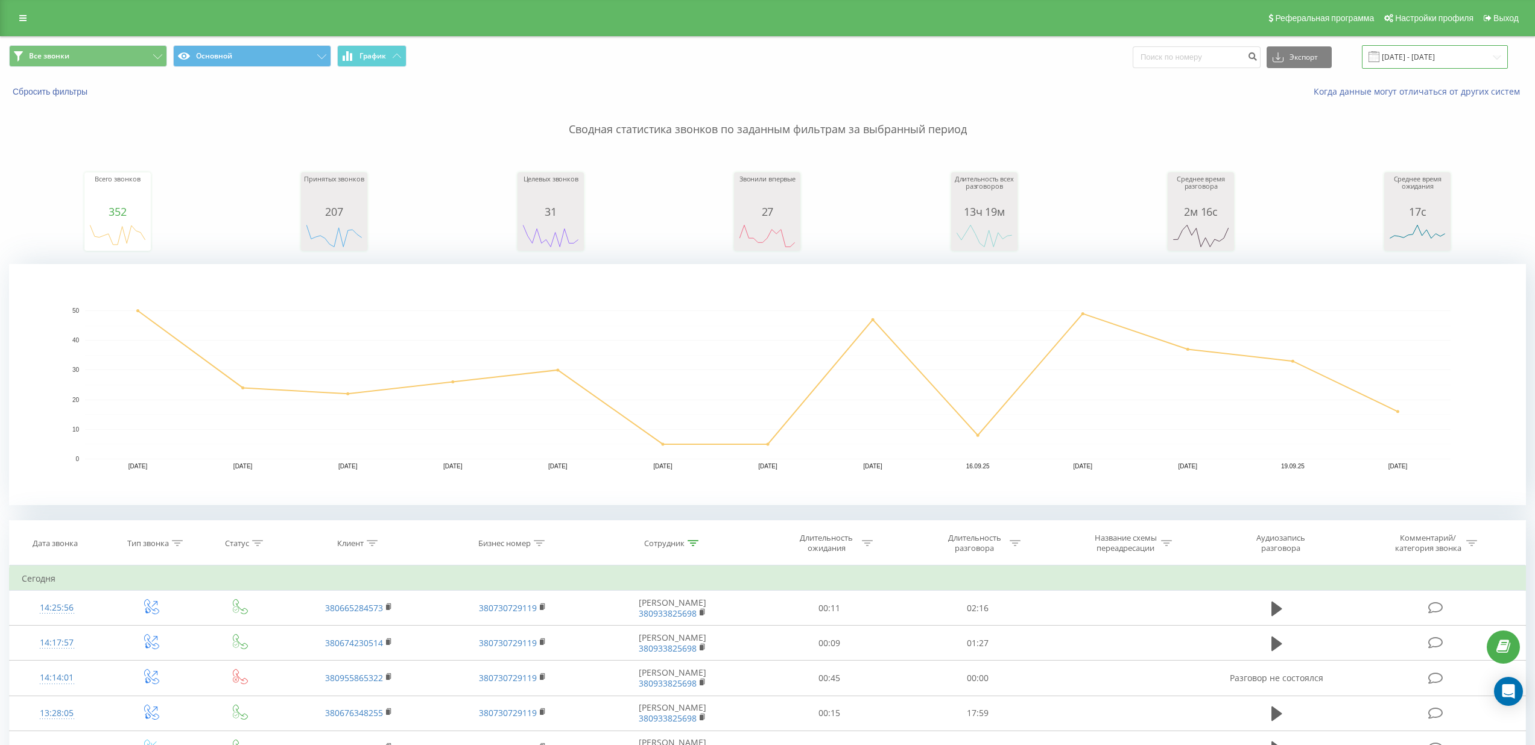
click at [1424, 49] on input "[DATE] - [DATE]" at bounding box center [1435, 57] width 146 height 24
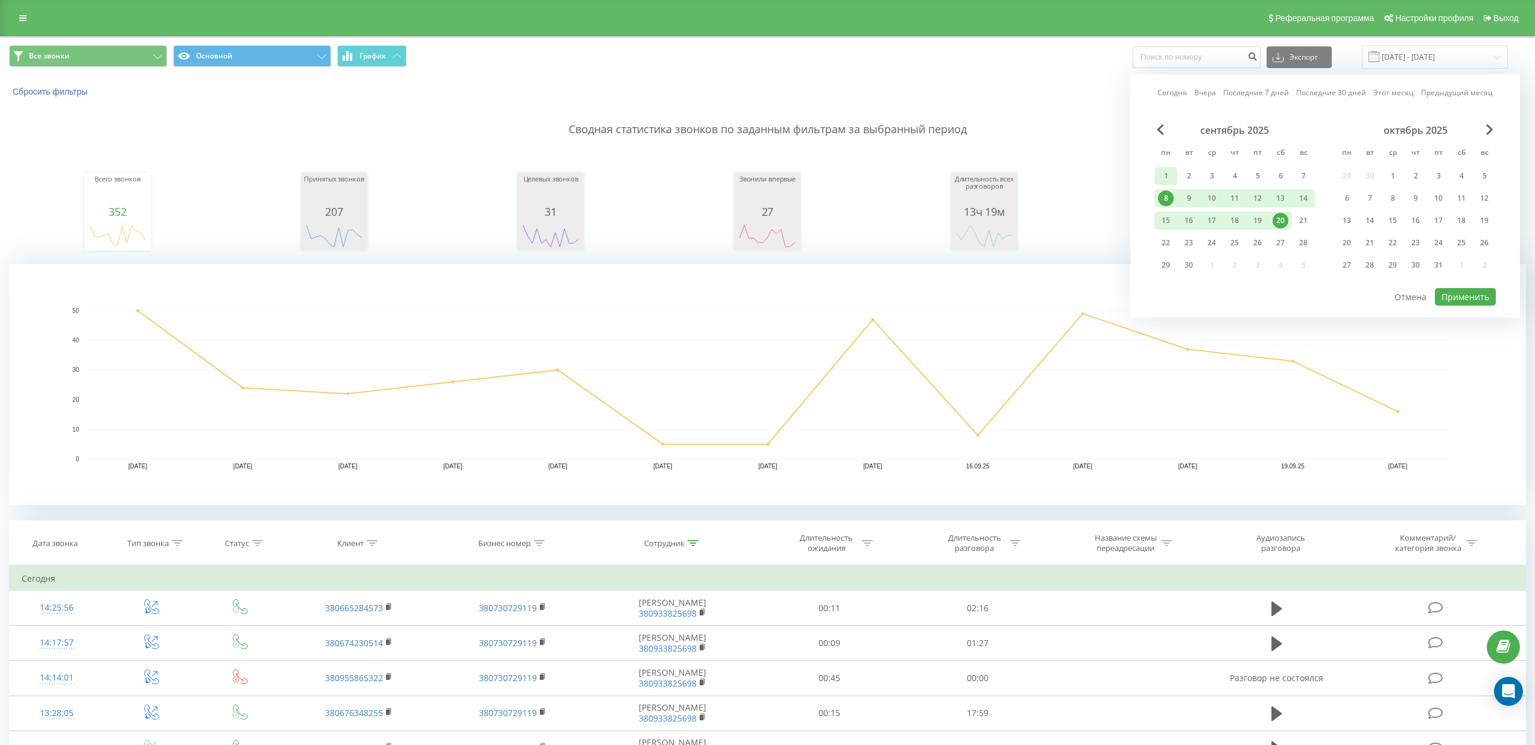
click at [1167, 178] on div "1" at bounding box center [1166, 176] width 16 height 16
click at [1280, 222] on div "20" at bounding box center [1280, 221] width 16 height 16
drag, startPoint x: 1455, startPoint y: 297, endPoint x: 1450, endPoint y: 293, distance: 6.9
click at [1455, 297] on button "Применить" at bounding box center [1465, 296] width 61 height 17
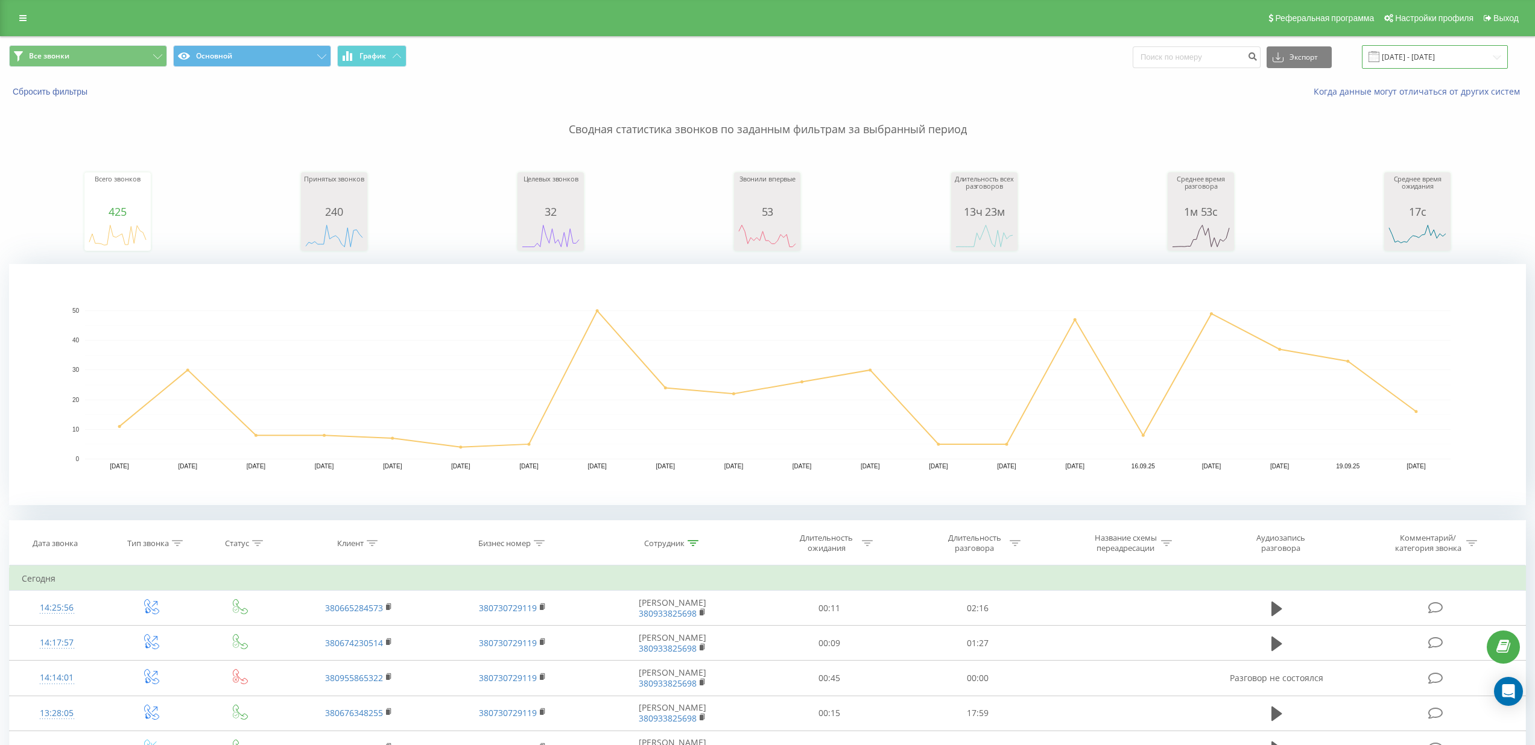
click at [1439, 55] on input "[DATE] - [DATE]" at bounding box center [1435, 57] width 146 height 24
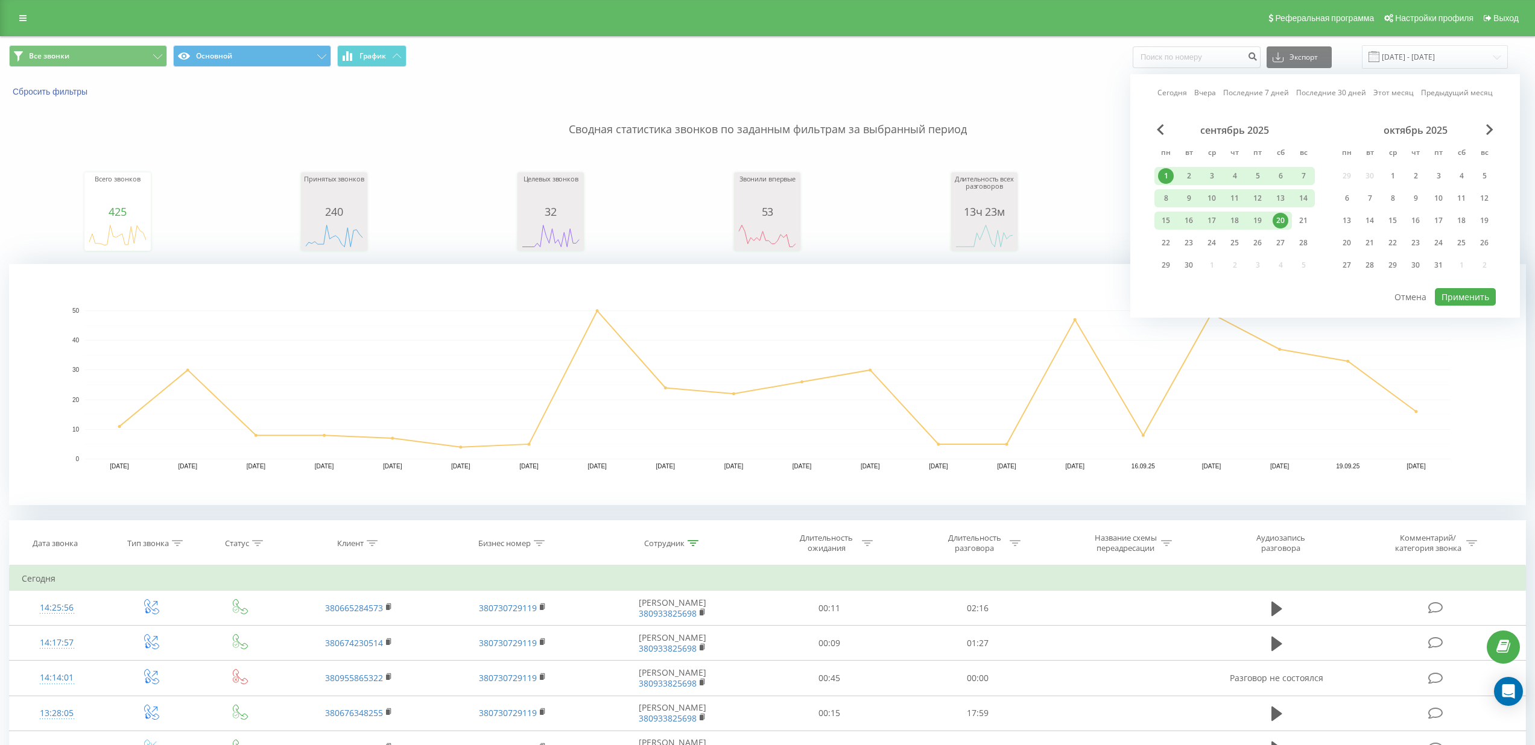
click at [1278, 223] on div "20" at bounding box center [1280, 221] width 16 height 16
click at [1463, 291] on button "Применить" at bounding box center [1465, 296] width 61 height 17
type input "[DATE] - [DATE]"
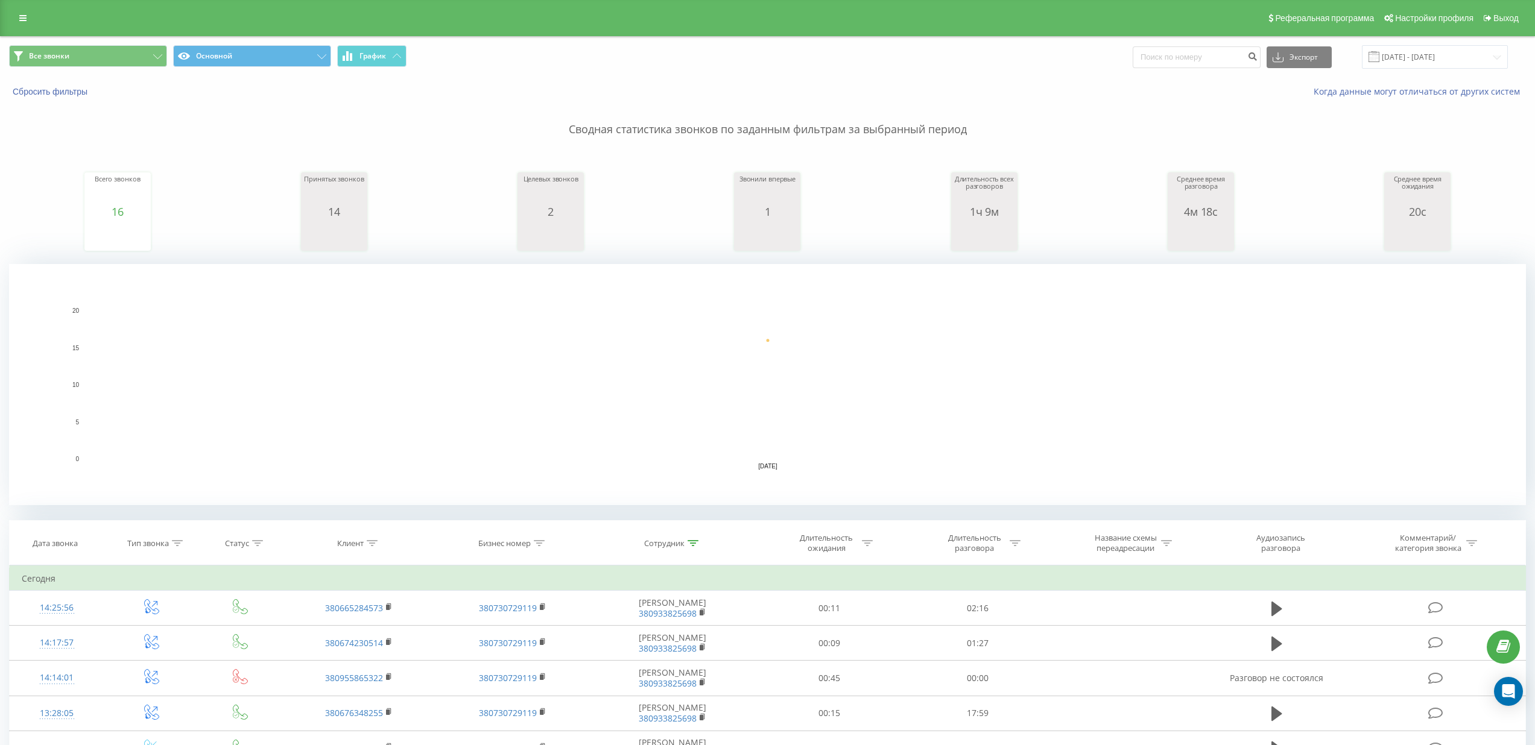
scroll to position [286, 0]
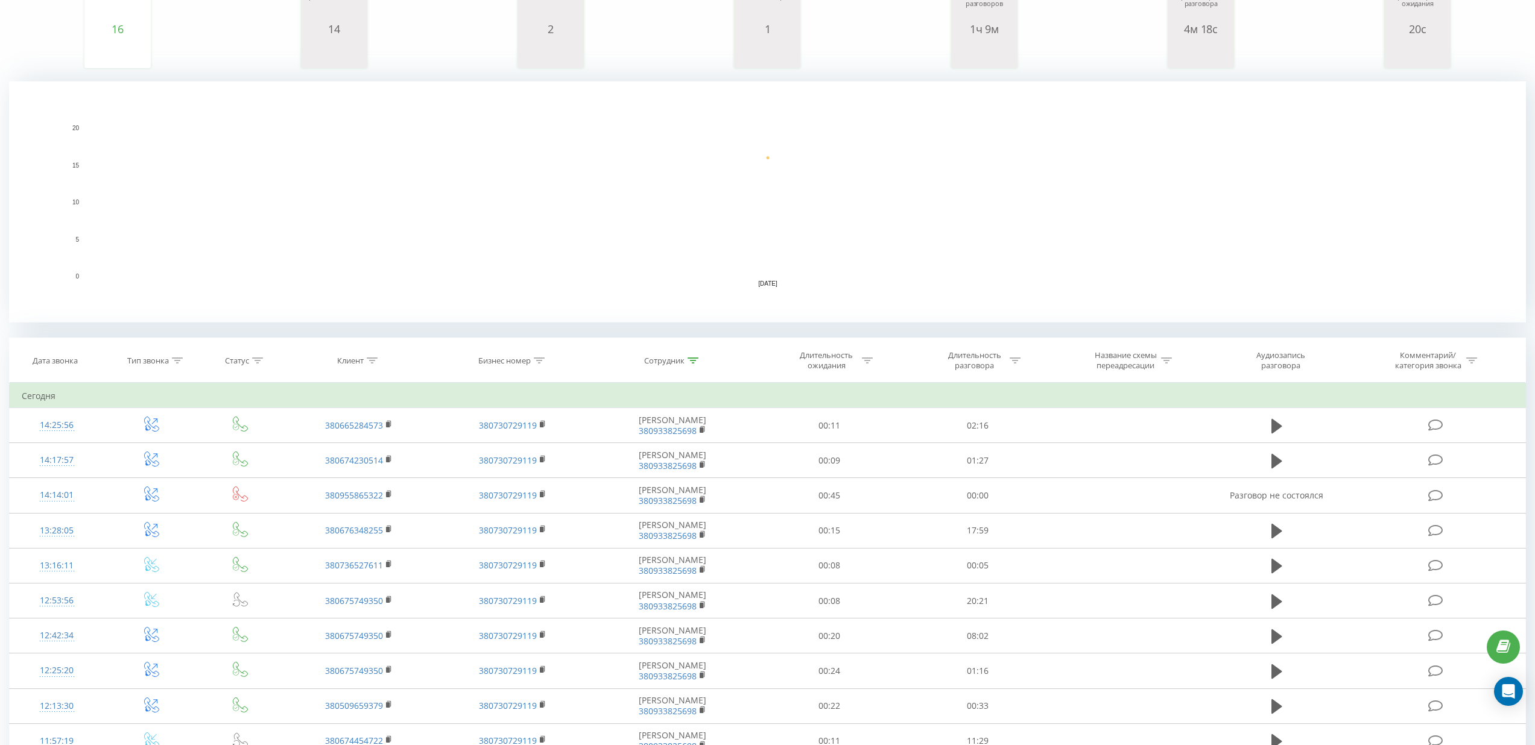
scroll to position [183, 0]
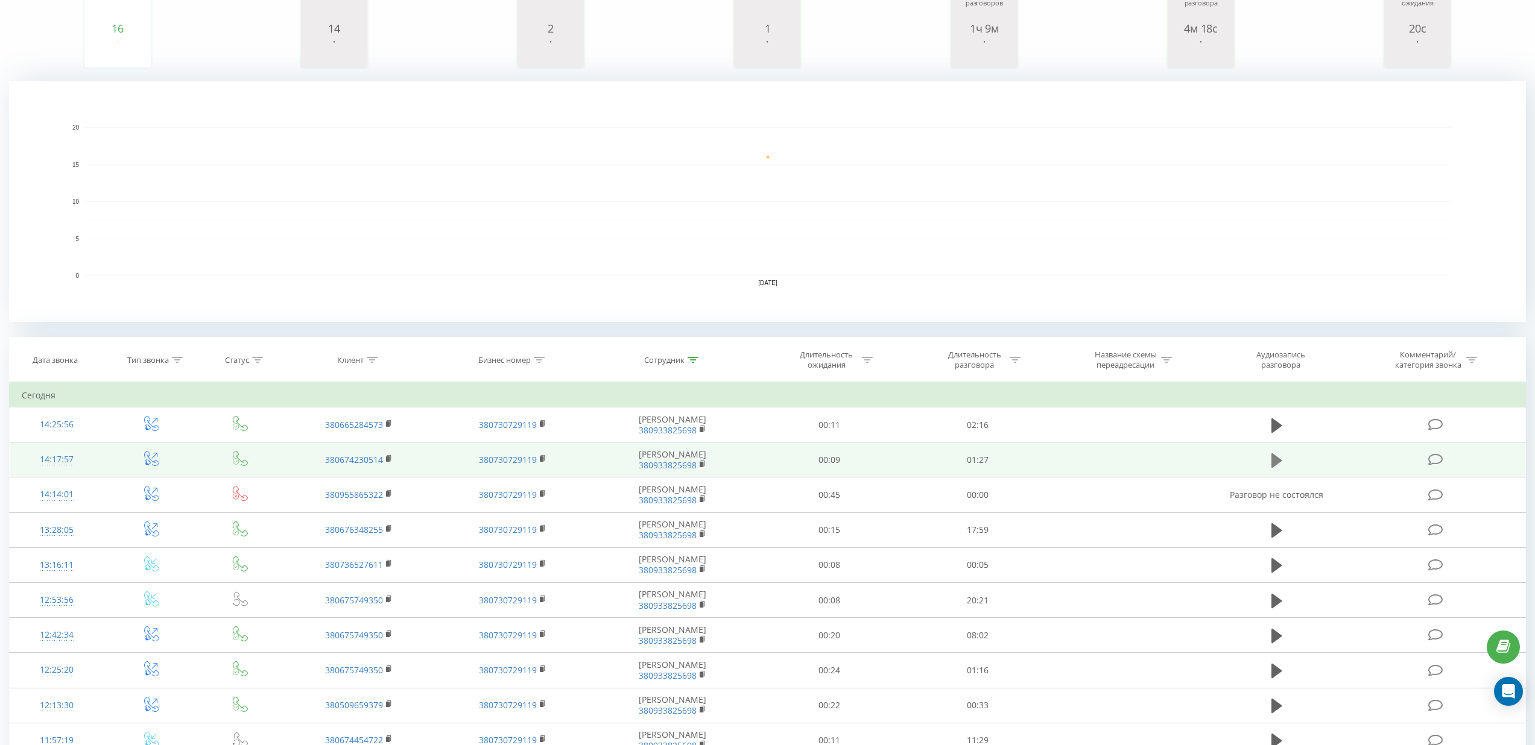
click at [1275, 457] on icon at bounding box center [1276, 460] width 11 height 14
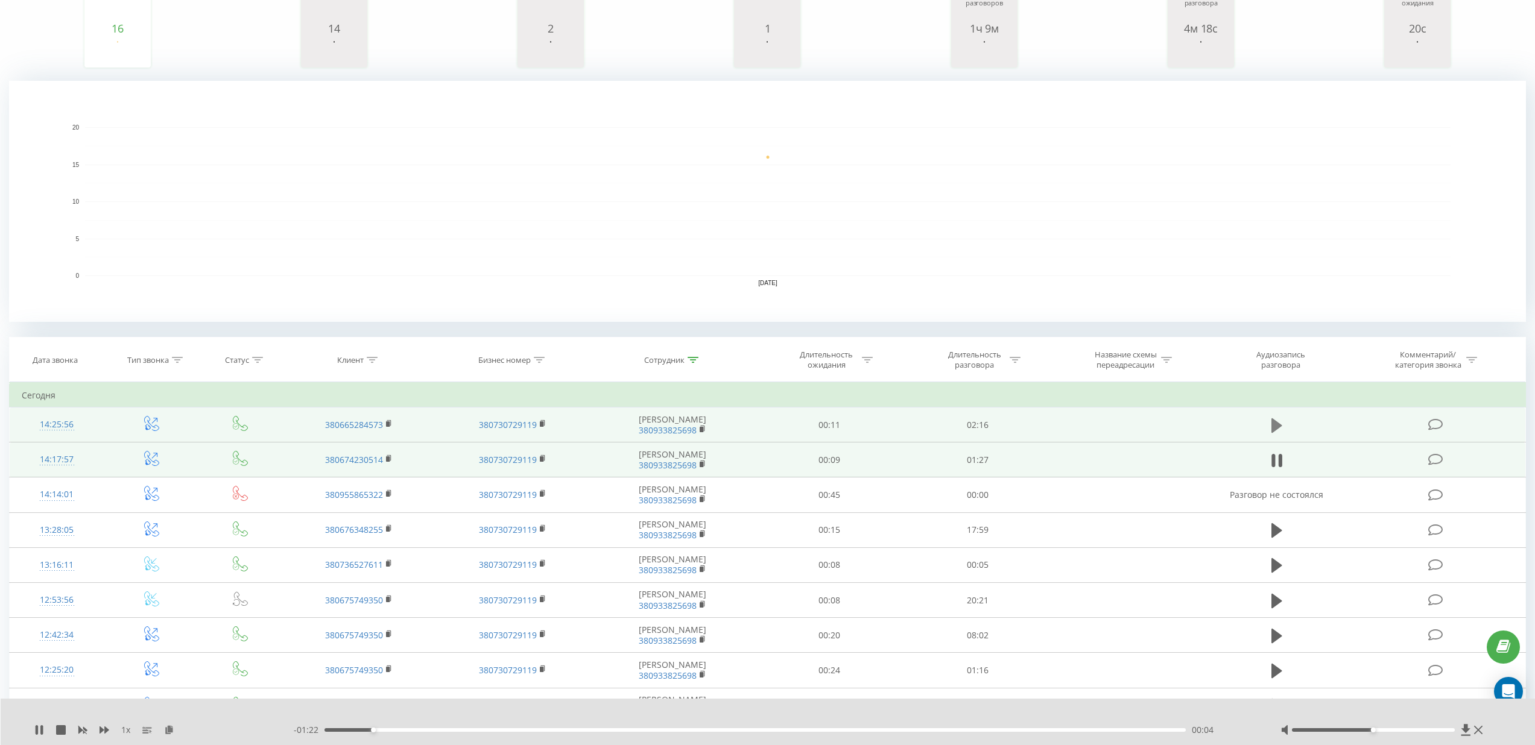
click at [1277, 428] on icon at bounding box center [1276, 425] width 11 height 14
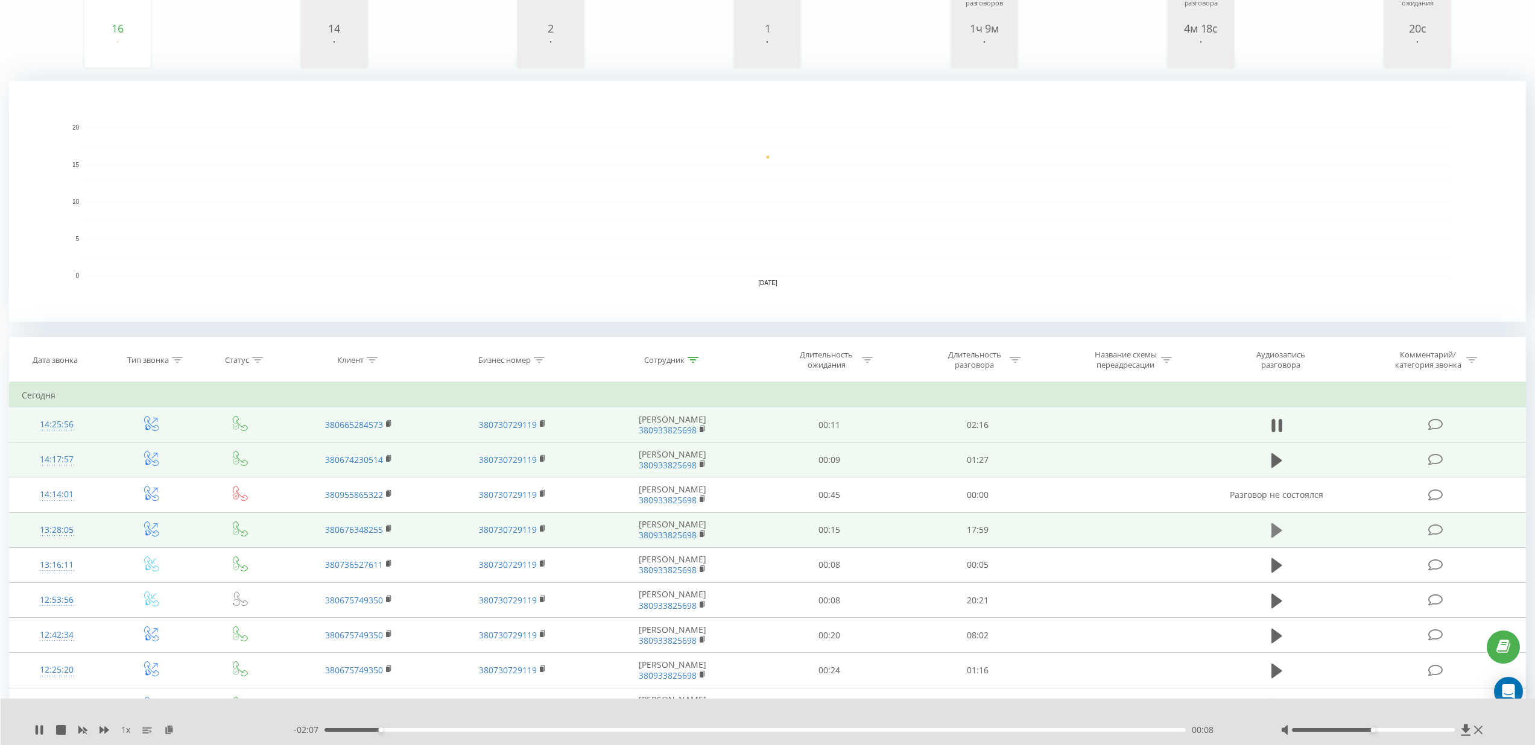
click at [1275, 530] on icon at bounding box center [1276, 530] width 11 height 14
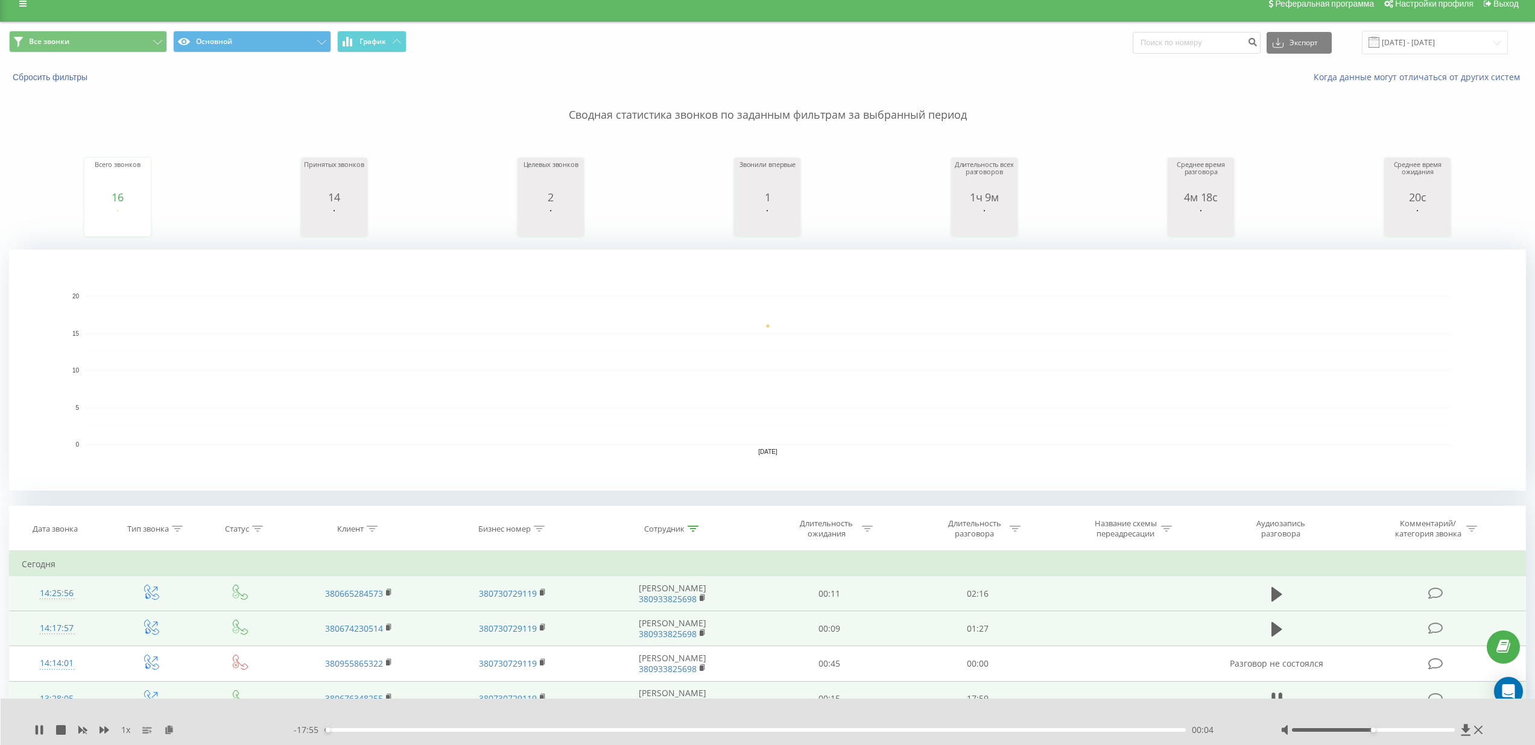
scroll to position [0, 0]
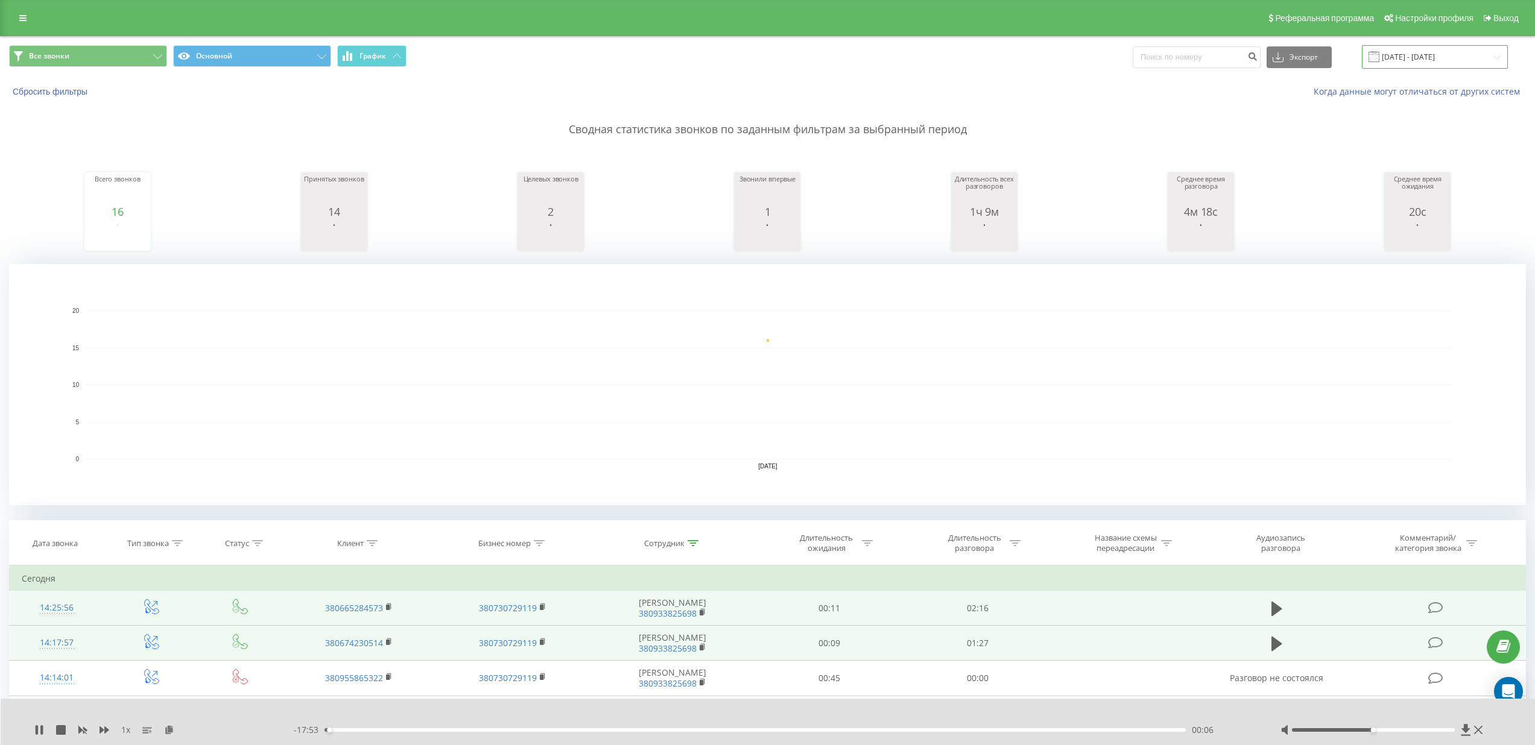
click at [1458, 60] on input "[DATE] - [DATE]" at bounding box center [1435, 57] width 146 height 24
click at [1263, 391] on rect "A chart." at bounding box center [767, 385] width 1365 height 149
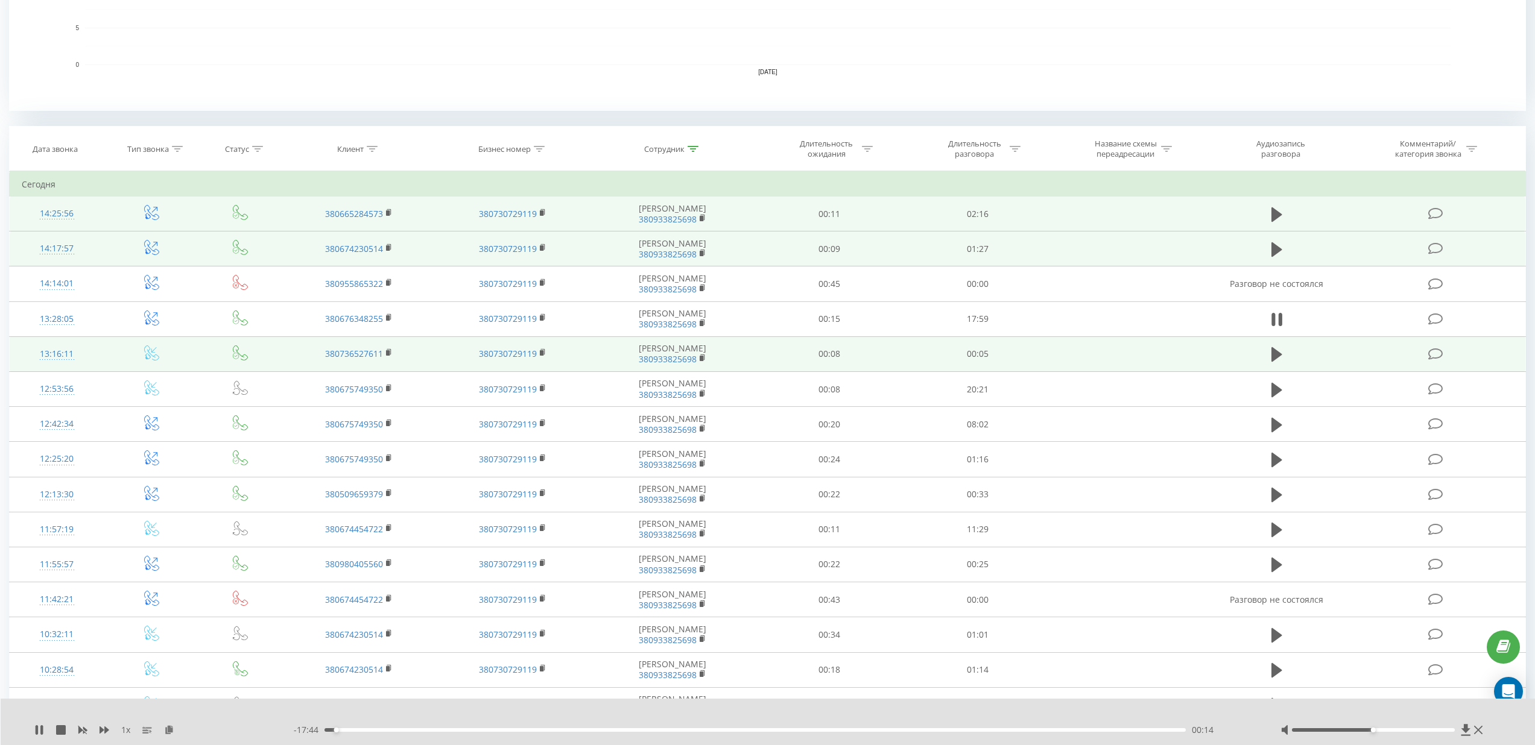
scroll to position [394, 0]
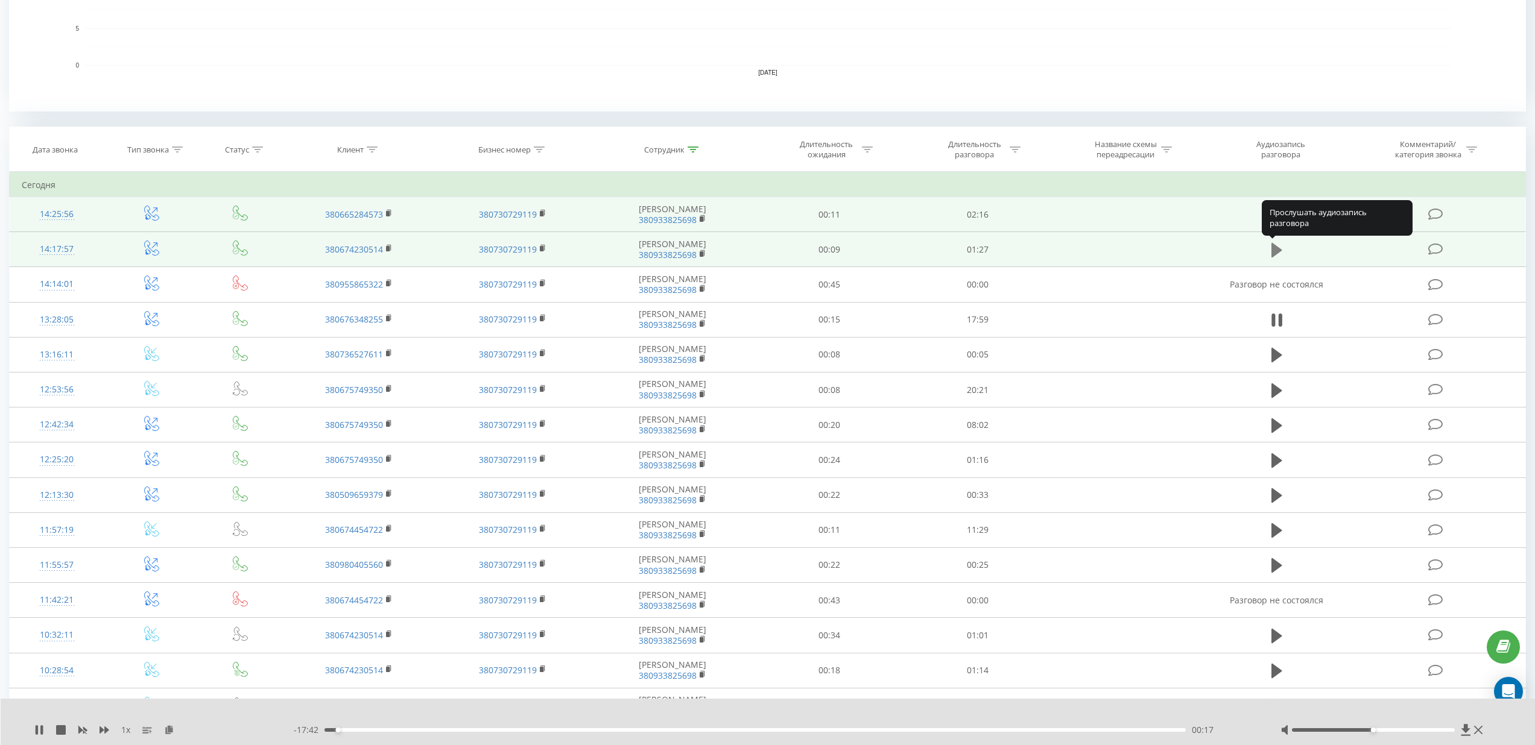
click at [1275, 250] on icon at bounding box center [1276, 250] width 11 height 14
drag, startPoint x: 379, startPoint y: 728, endPoint x: 526, endPoint y: 728, distance: 147.1
click at [526, 728] on div "00:20" at bounding box center [754, 730] width 860 height 4
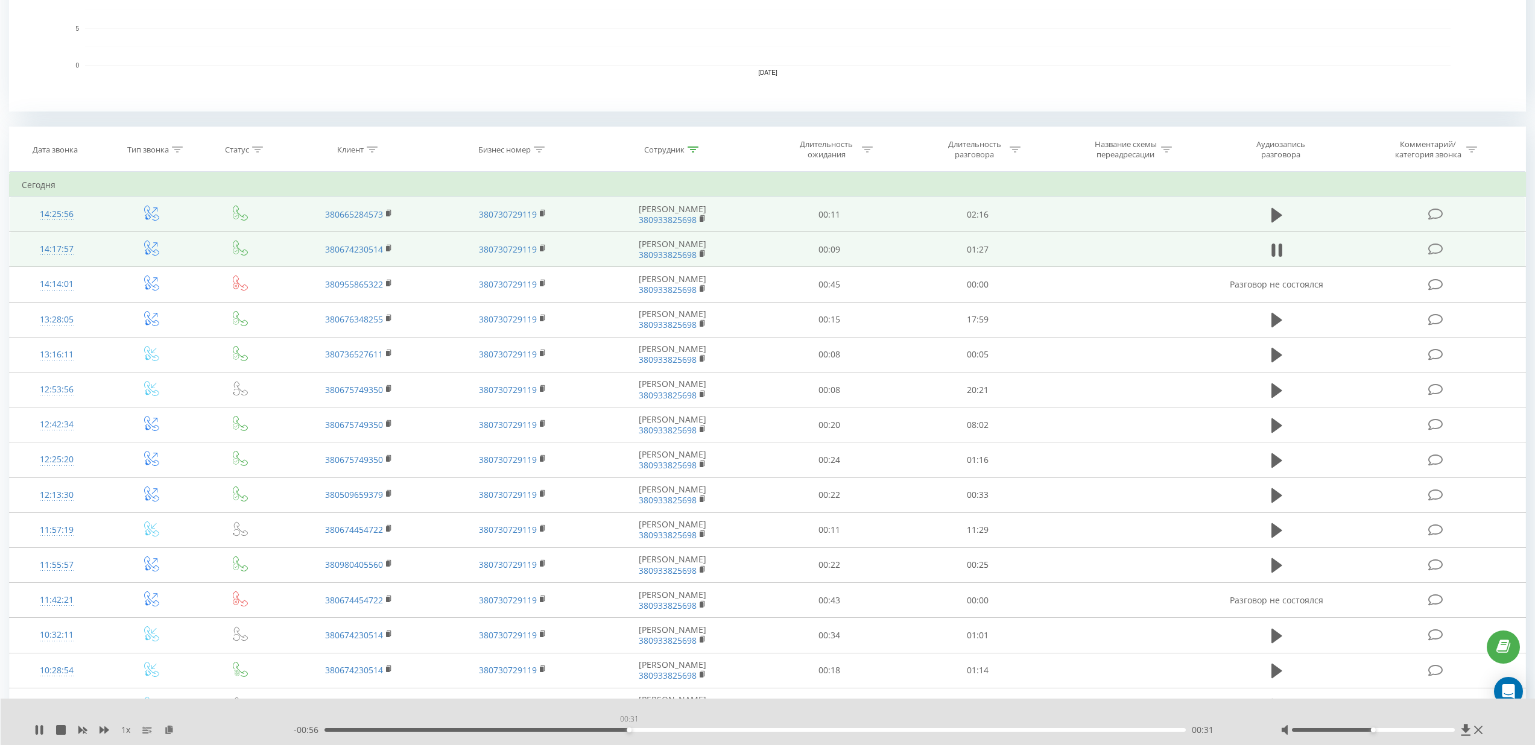
drag, startPoint x: 546, startPoint y: 730, endPoint x: 629, endPoint y: 725, distance: 83.3
click at [629, 728] on div "00:31" at bounding box center [629, 730] width 5 height 5
